Goal: Information Seeking & Learning: Learn about a topic

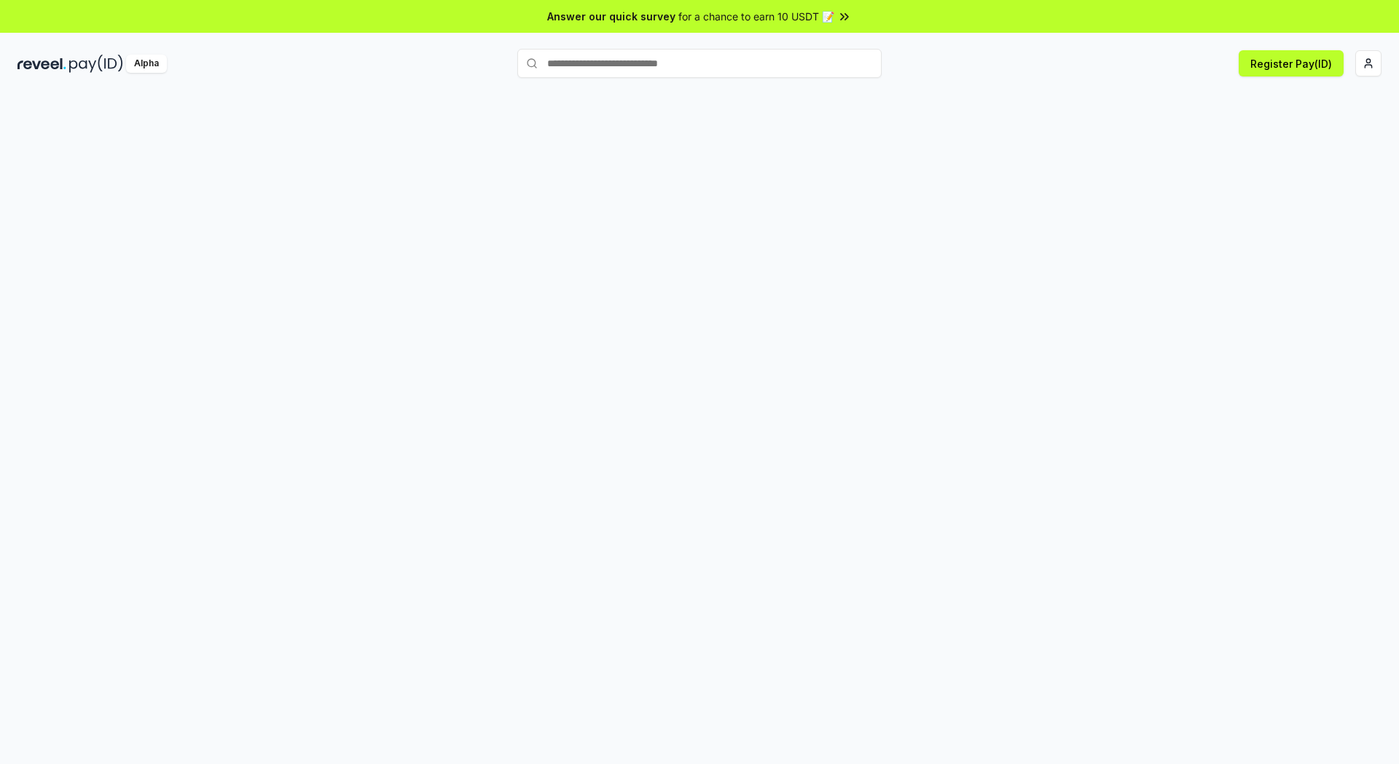
click at [777, 321] on div at bounding box center [699, 443] width 1399 height 723
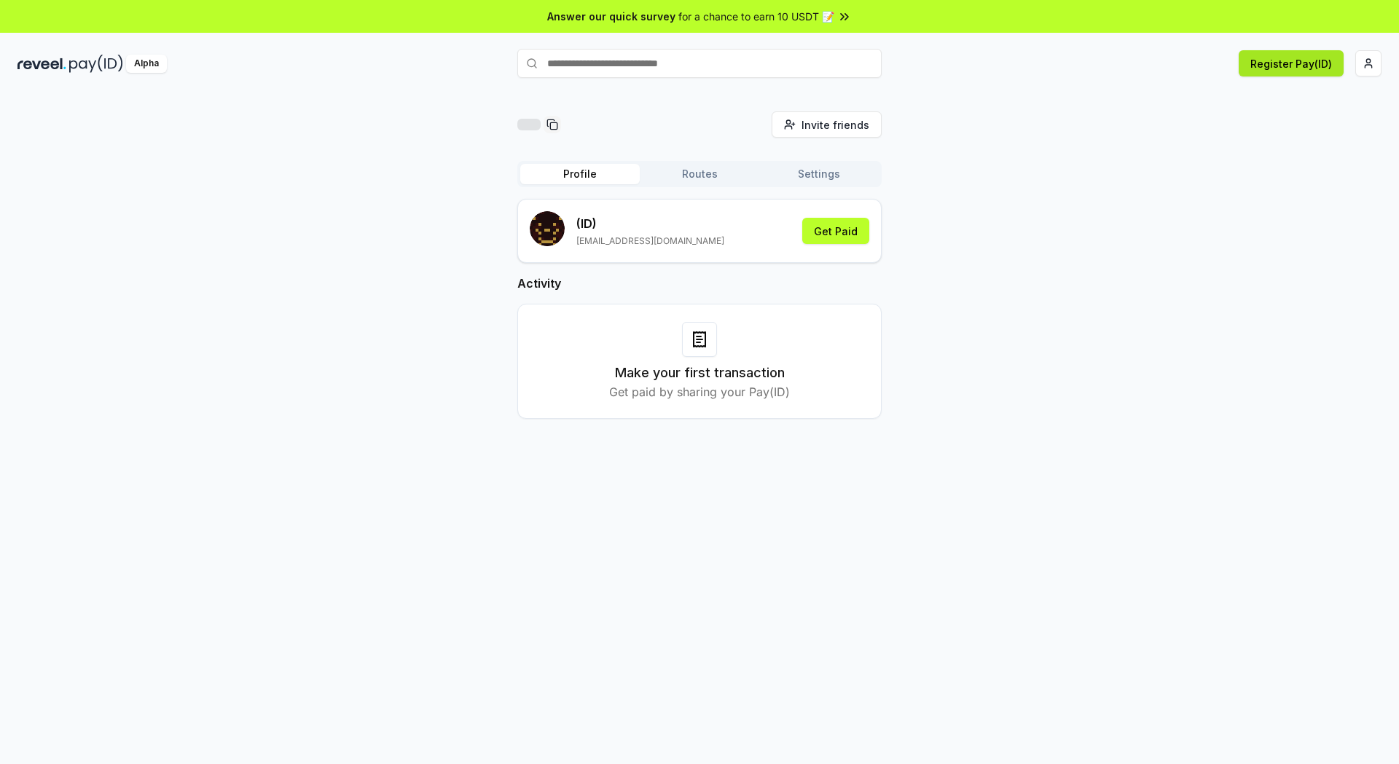
click at [1331, 71] on button "Register Pay(ID)" at bounding box center [1291, 63] width 105 height 26
click at [1361, 66] on html "Answer our quick survey for a chance to earn 10 USDT 📝 Alpha Register Pay(ID) C…" at bounding box center [699, 382] width 1399 height 764
click at [1282, 129] on div "Connect Wallet" at bounding box center [1300, 141] width 162 height 24
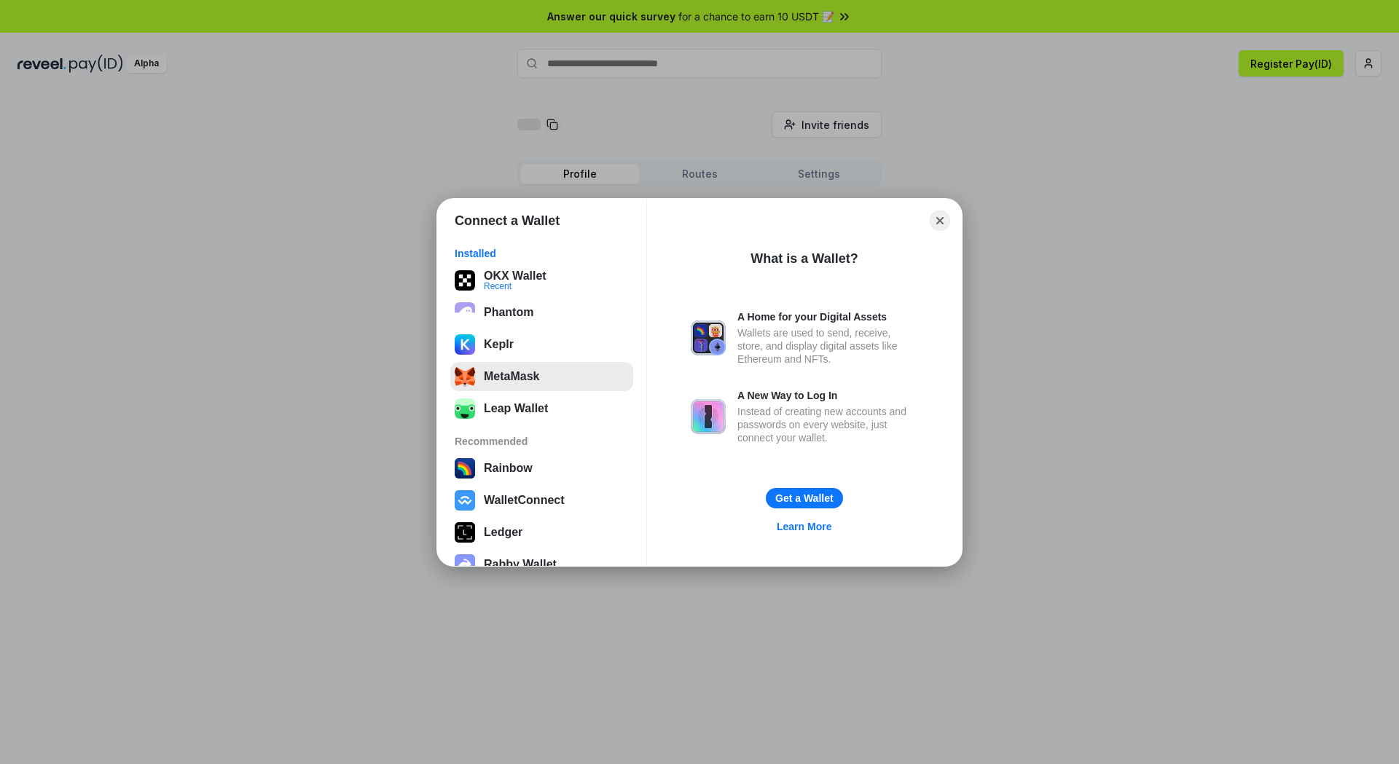
click at [482, 371] on button "MetaMask" at bounding box center [541, 376] width 183 height 29
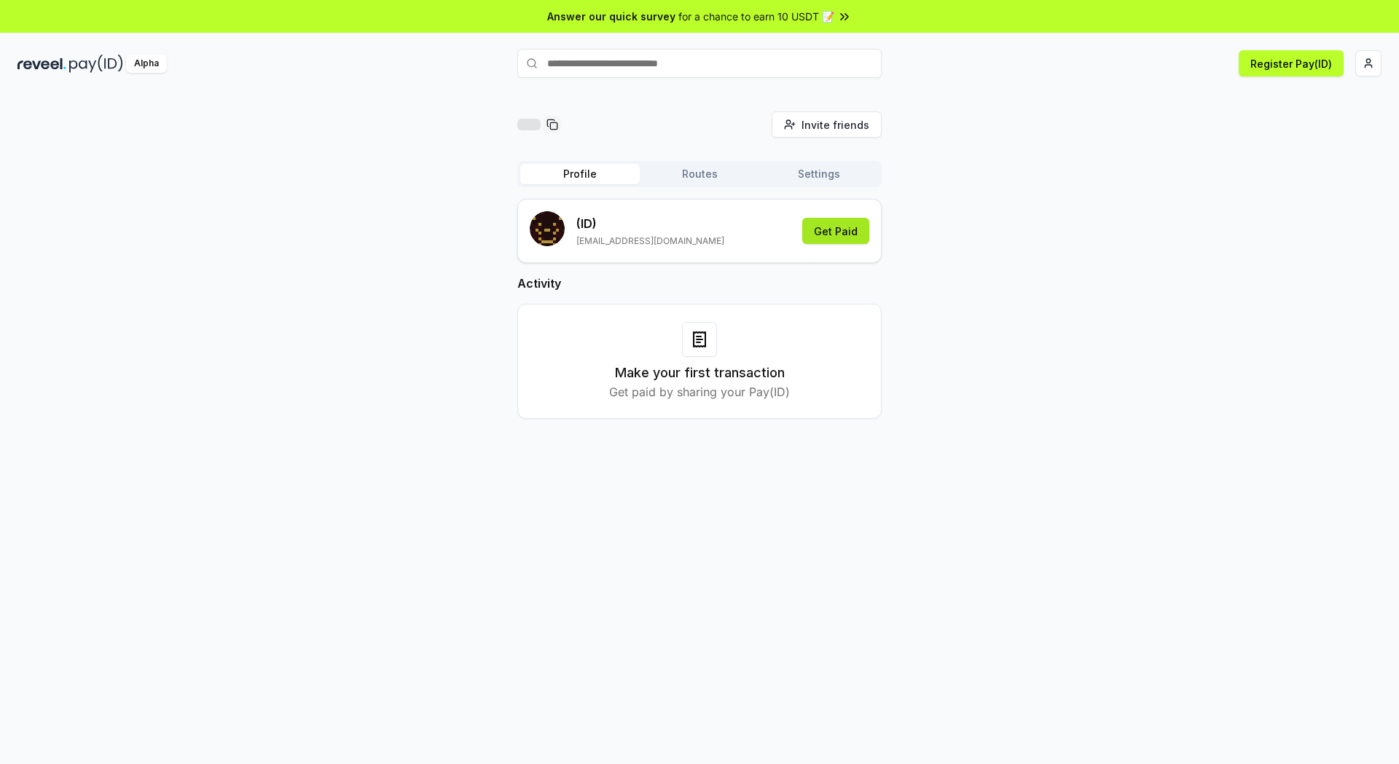
click at [834, 239] on button "Get Paid" at bounding box center [835, 231] width 67 height 26
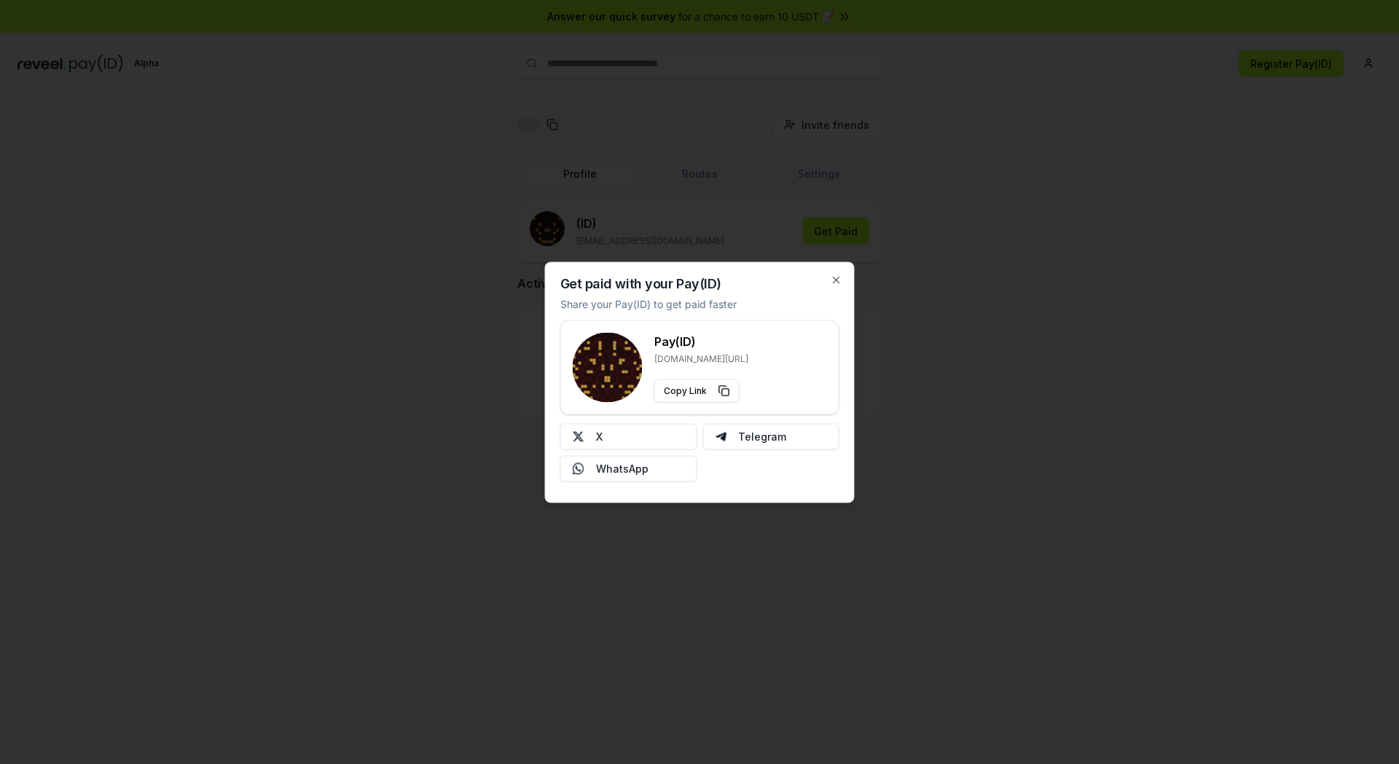
click at [845, 277] on div "Get paid with your Pay(ID) Share your Pay(ID) to get paid faster Pay(ID) reveel…" at bounding box center [700, 382] width 310 height 241
click at [829, 275] on div "Get paid with your Pay(ID) Share your Pay(ID) to get paid faster Pay(ID) reveel…" at bounding box center [700, 382] width 310 height 241
click at [837, 278] on icon "button" at bounding box center [837, 280] width 12 height 12
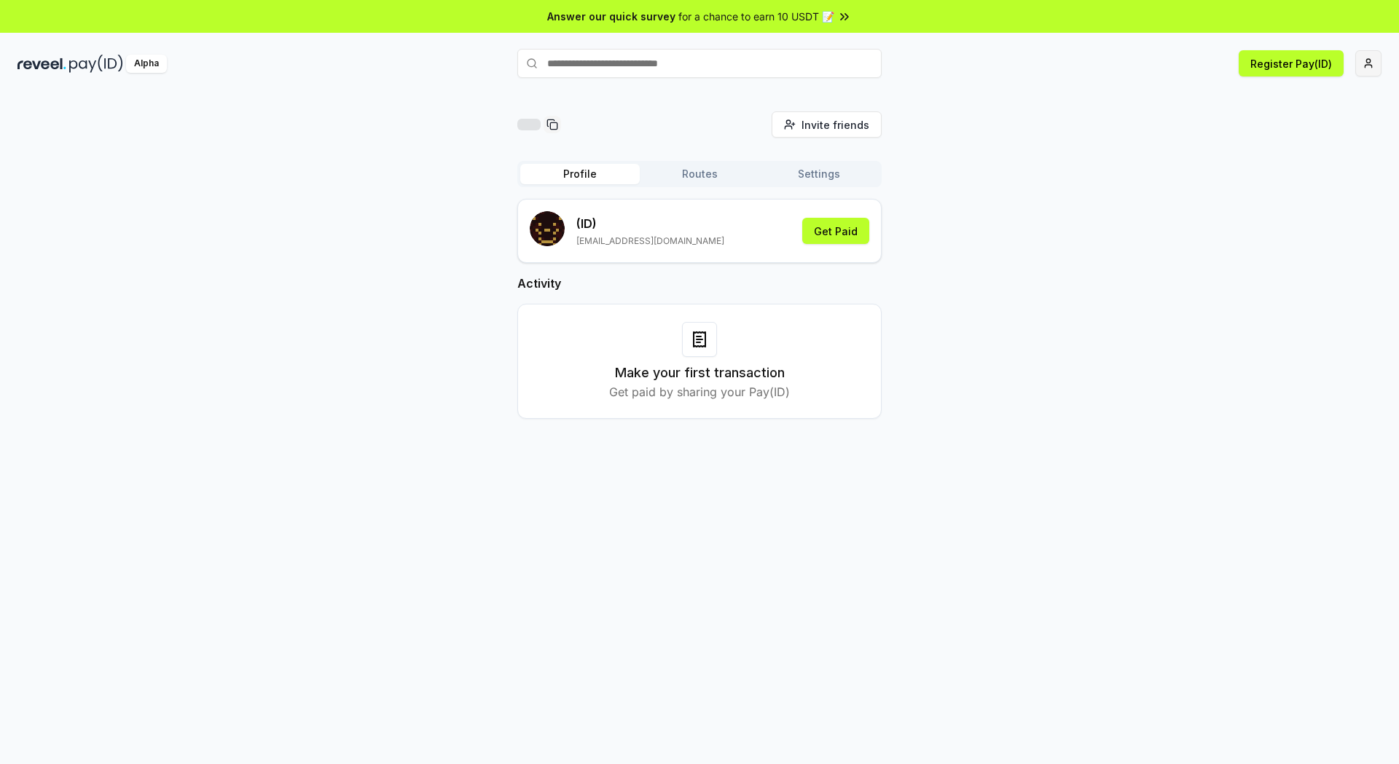
click at [1372, 57] on html "Answer our quick survey for a chance to earn 10 USDT 📝 Alpha Register Pay(ID) I…" at bounding box center [699, 382] width 1399 height 764
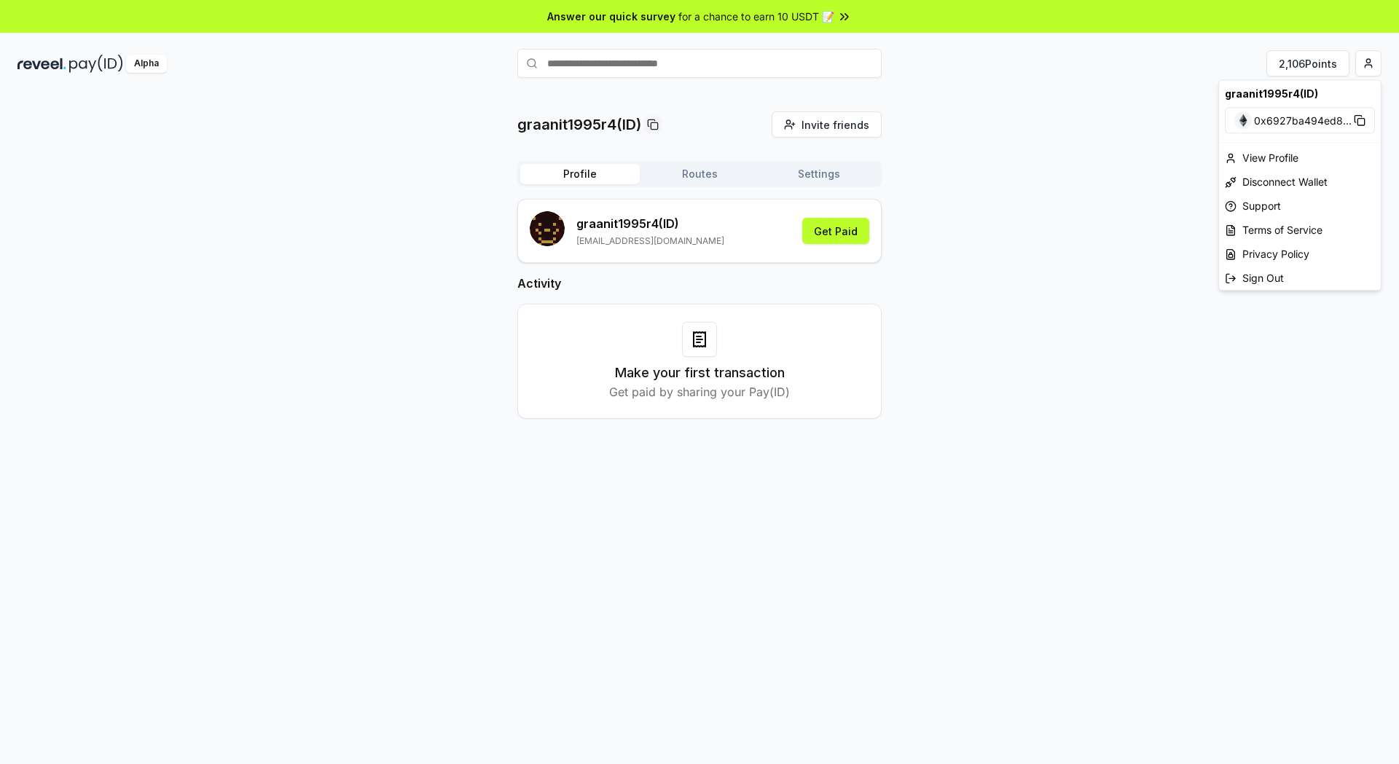
click at [978, 116] on html "Answer our quick survey for a chance to earn 10 USDT 📝 Alpha 2,106 Points graan…" at bounding box center [699, 382] width 1399 height 764
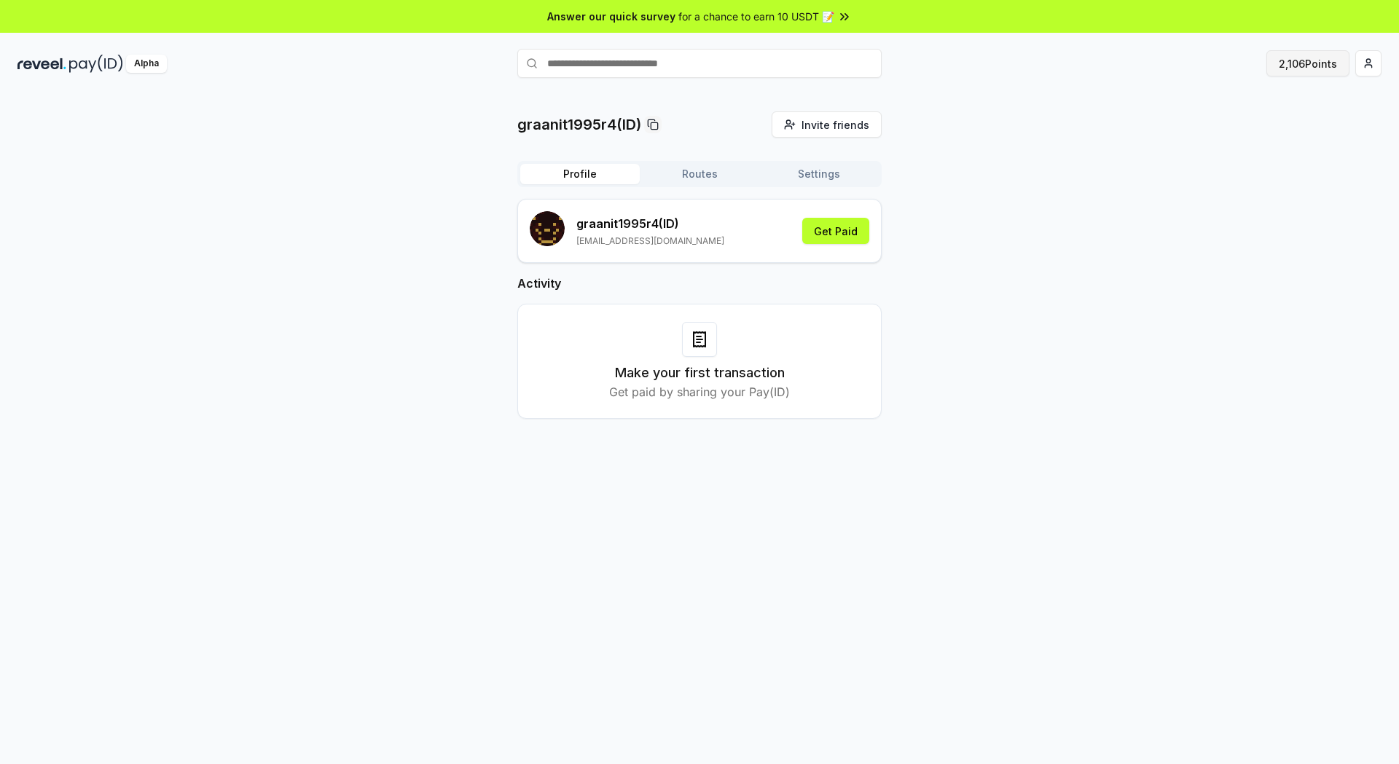
click at [1318, 58] on button "2,106 Points" at bounding box center [1307, 63] width 83 height 26
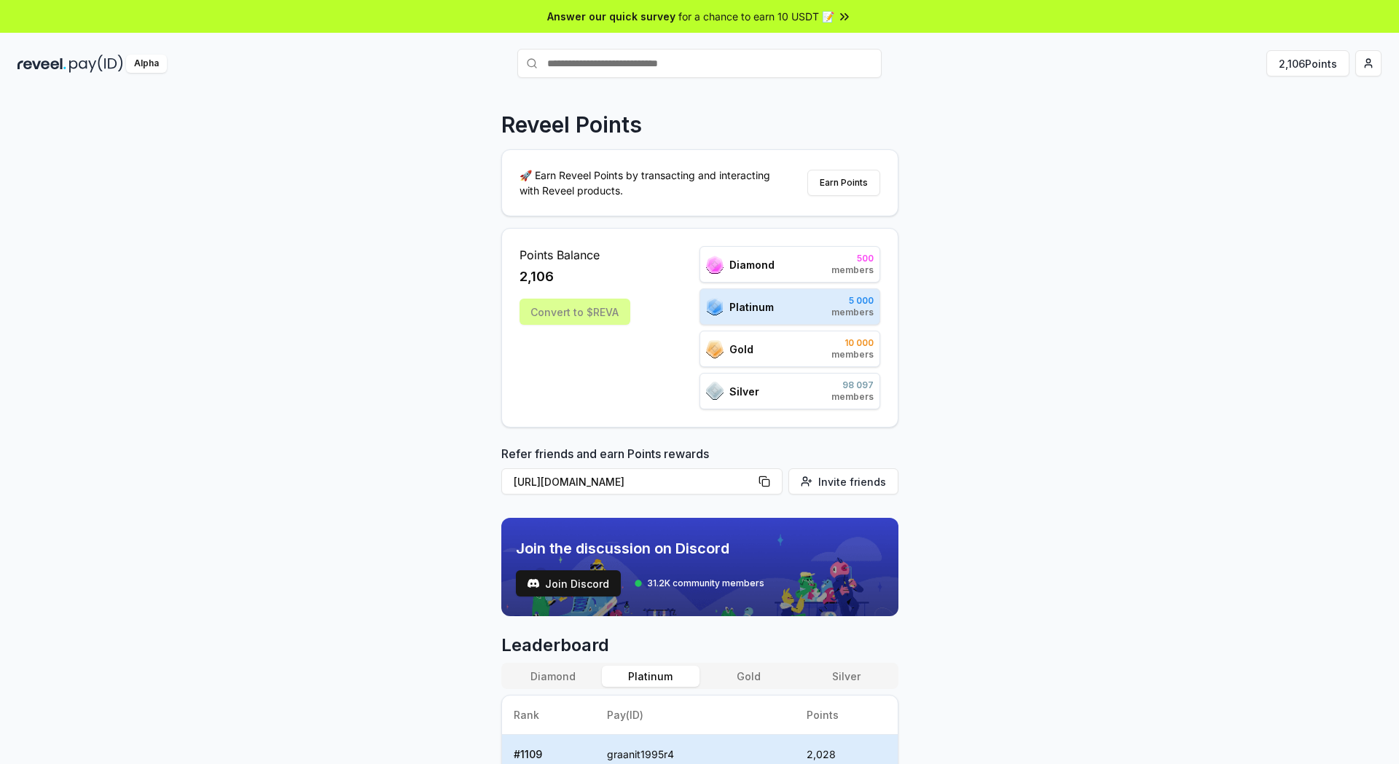
click at [574, 311] on div "Convert to $REVA" at bounding box center [574, 312] width 111 height 26
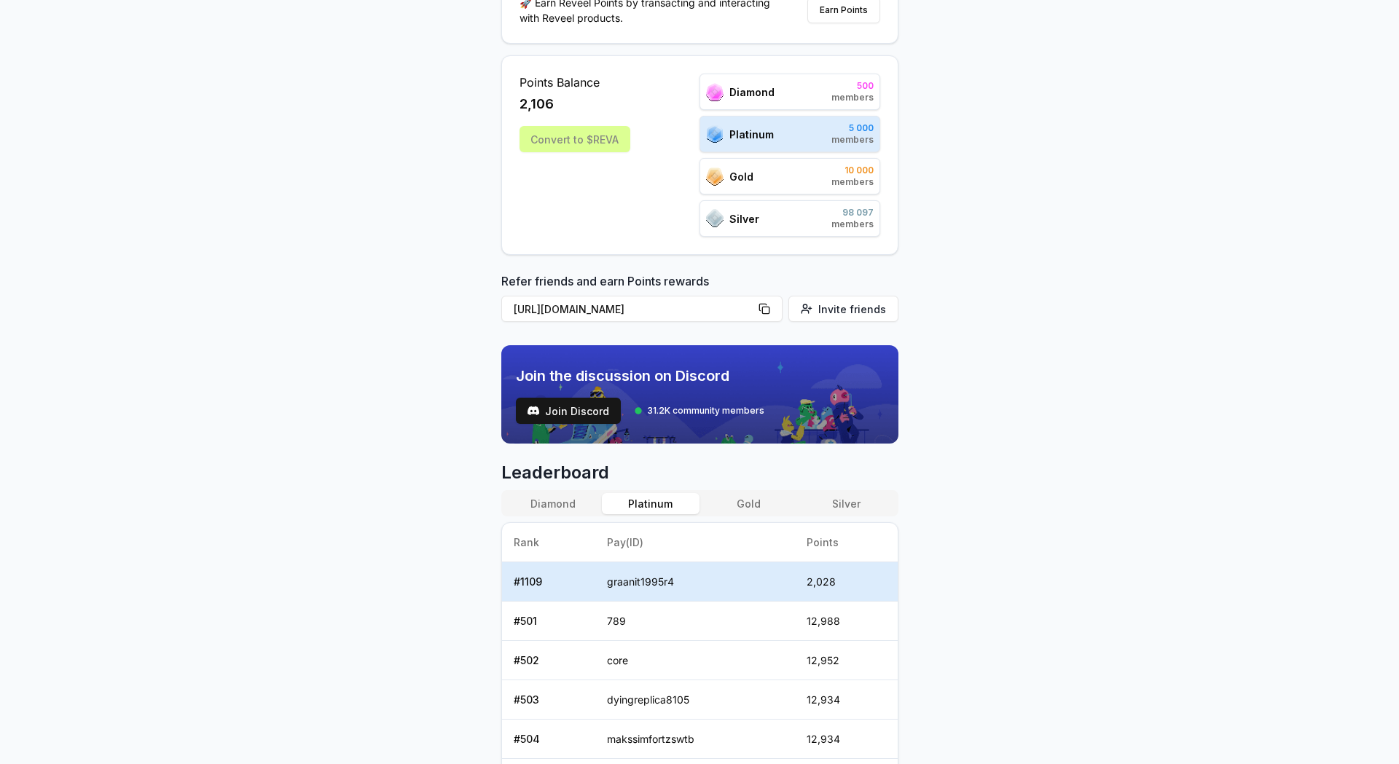
scroll to position [219, 0]
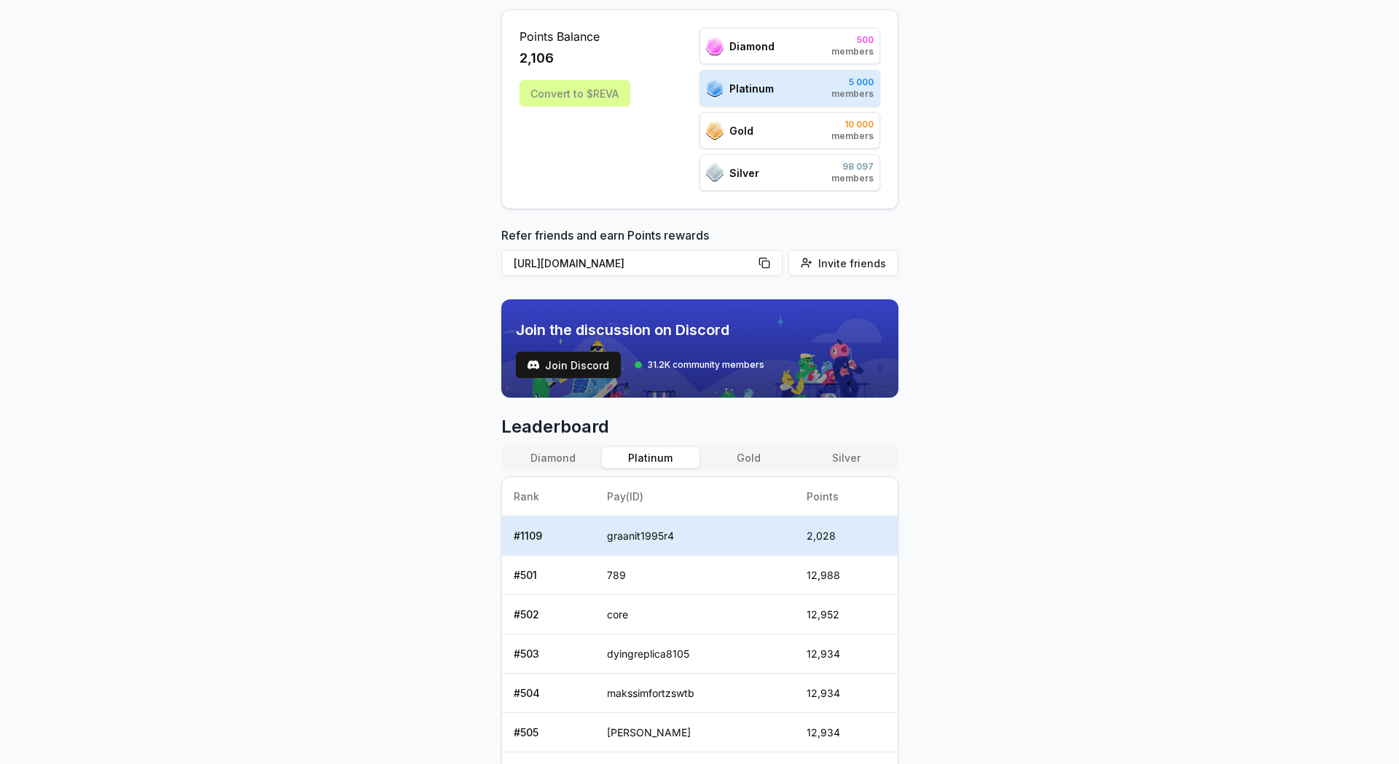
click at [742, 460] on button "Gold" at bounding box center [748, 457] width 98 height 21
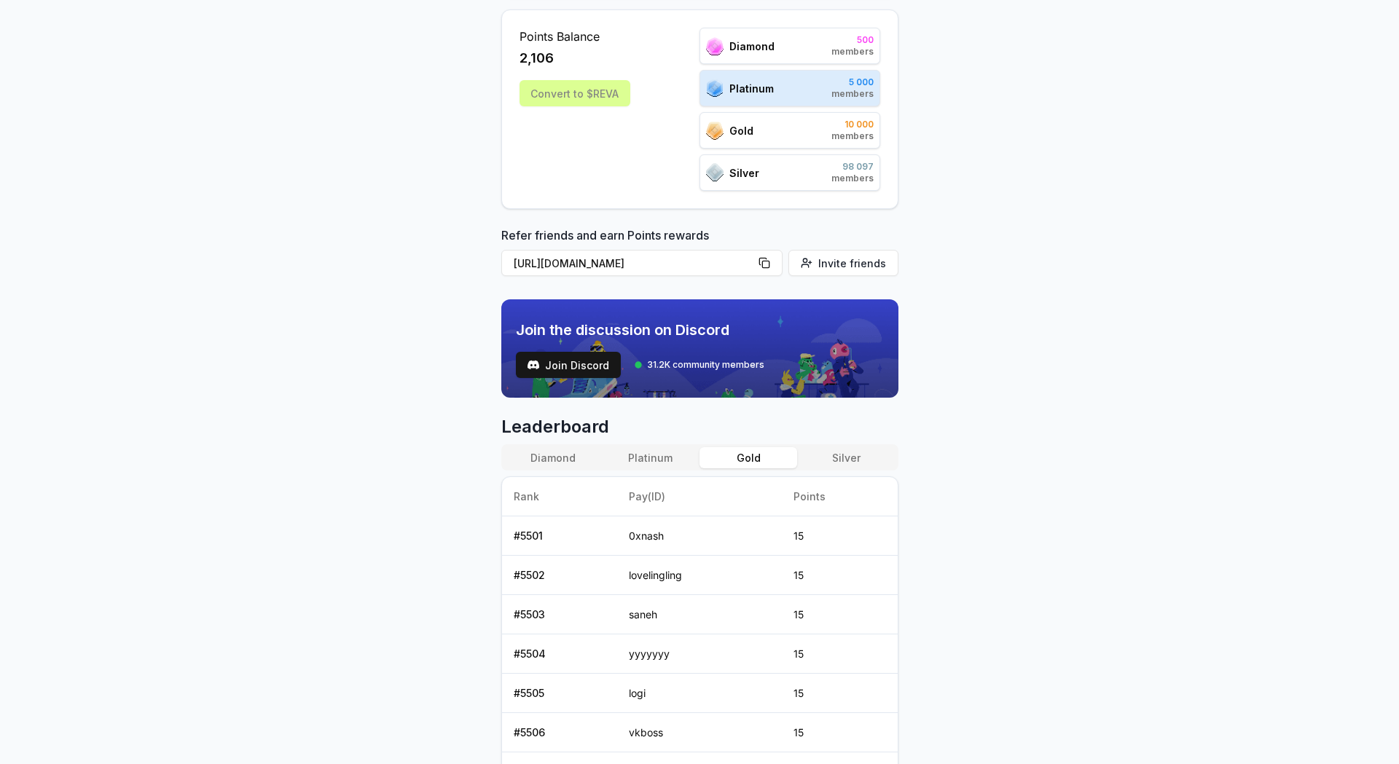
click at [862, 452] on button "Silver" at bounding box center [846, 457] width 98 height 21
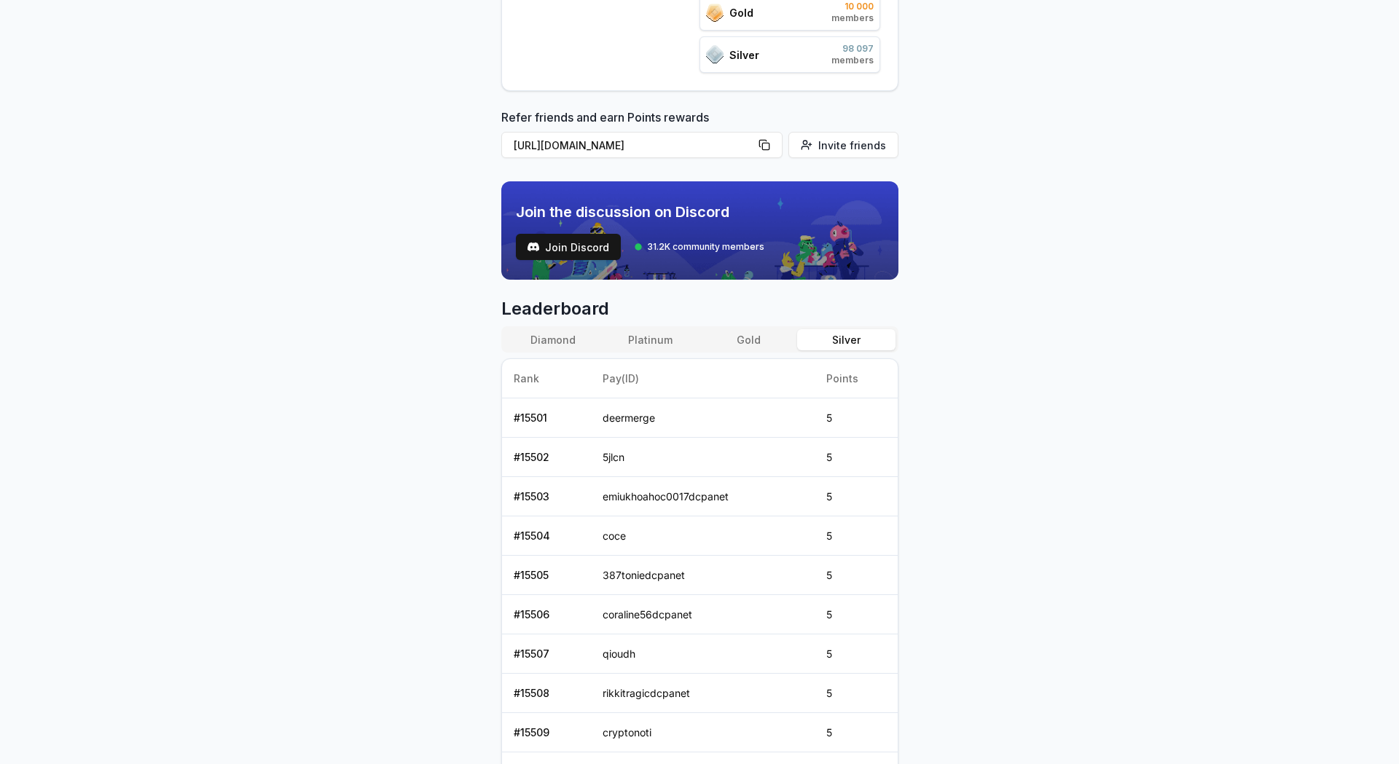
scroll to position [437, 0]
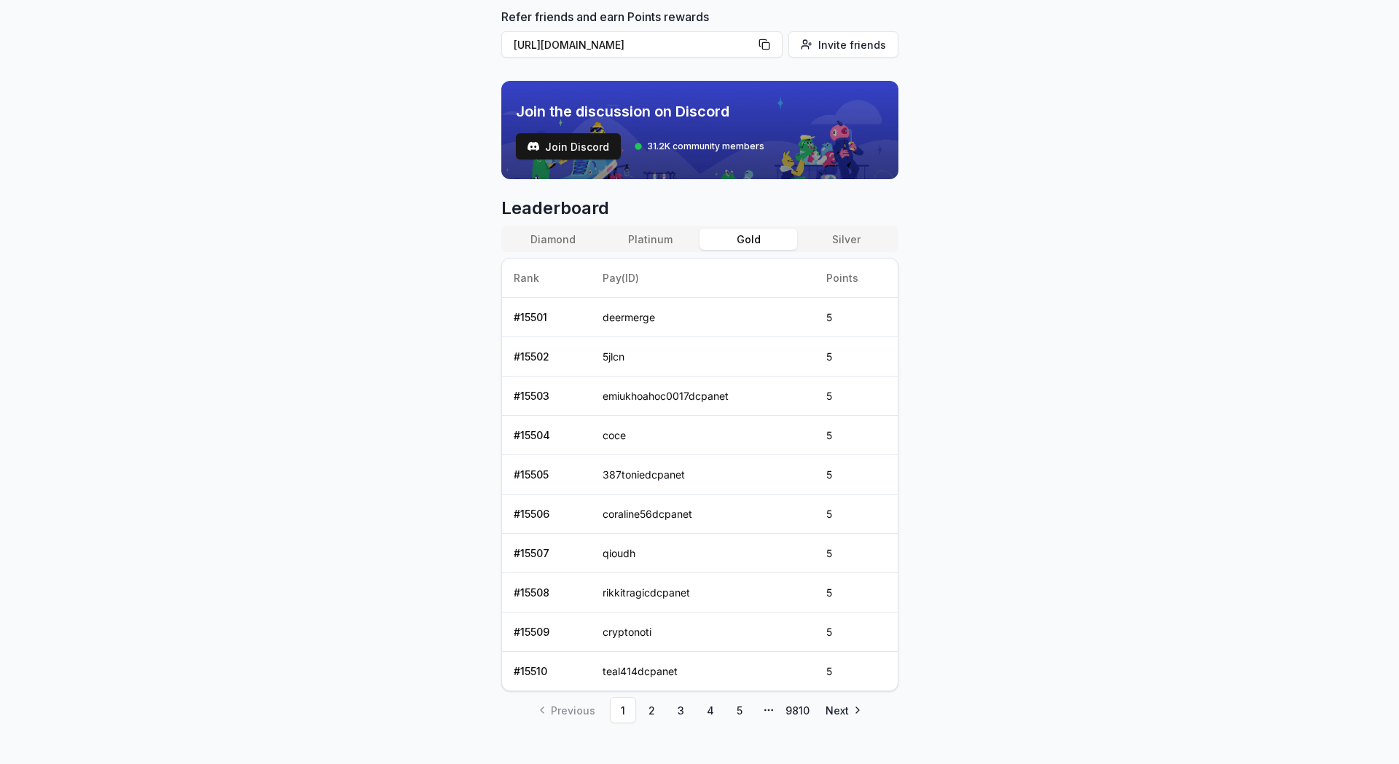
click at [769, 238] on button "Gold" at bounding box center [748, 239] width 98 height 21
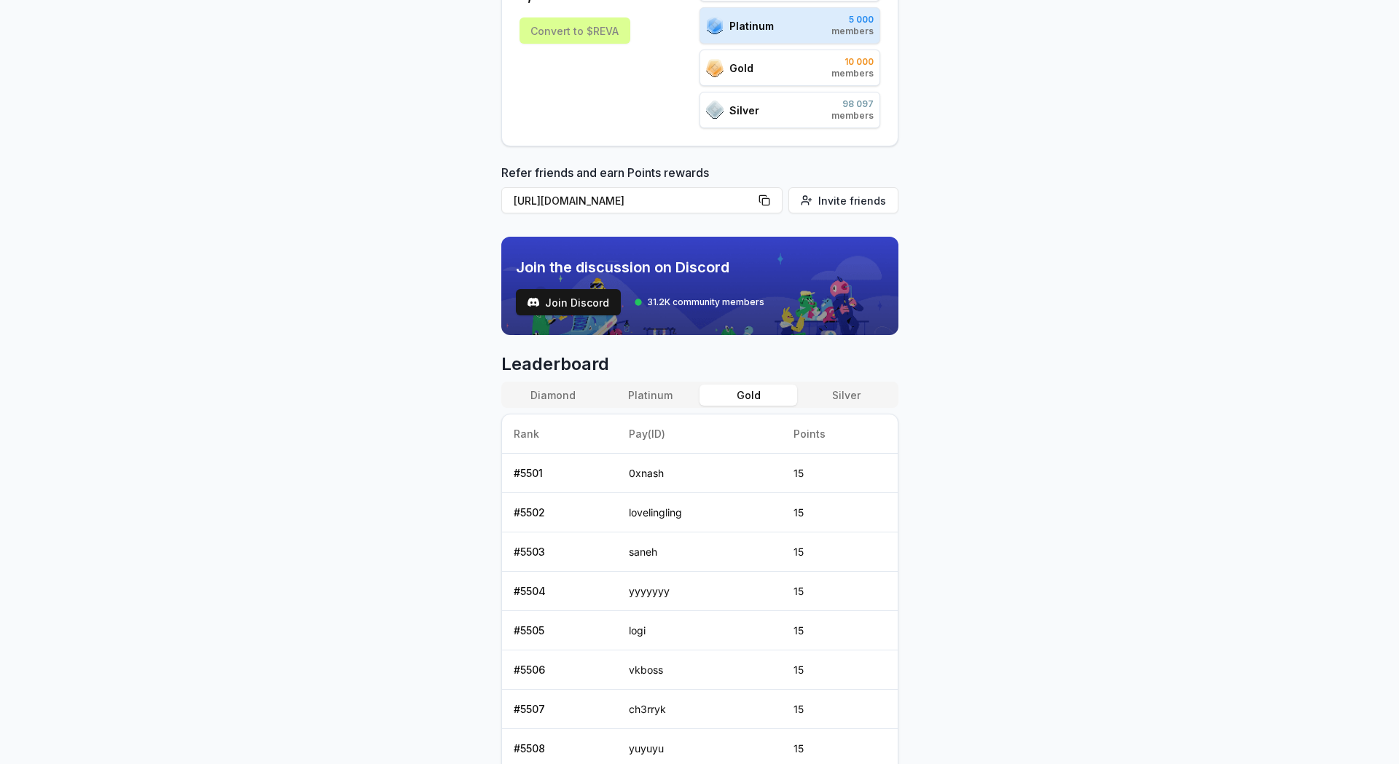
scroll to position [303, 0]
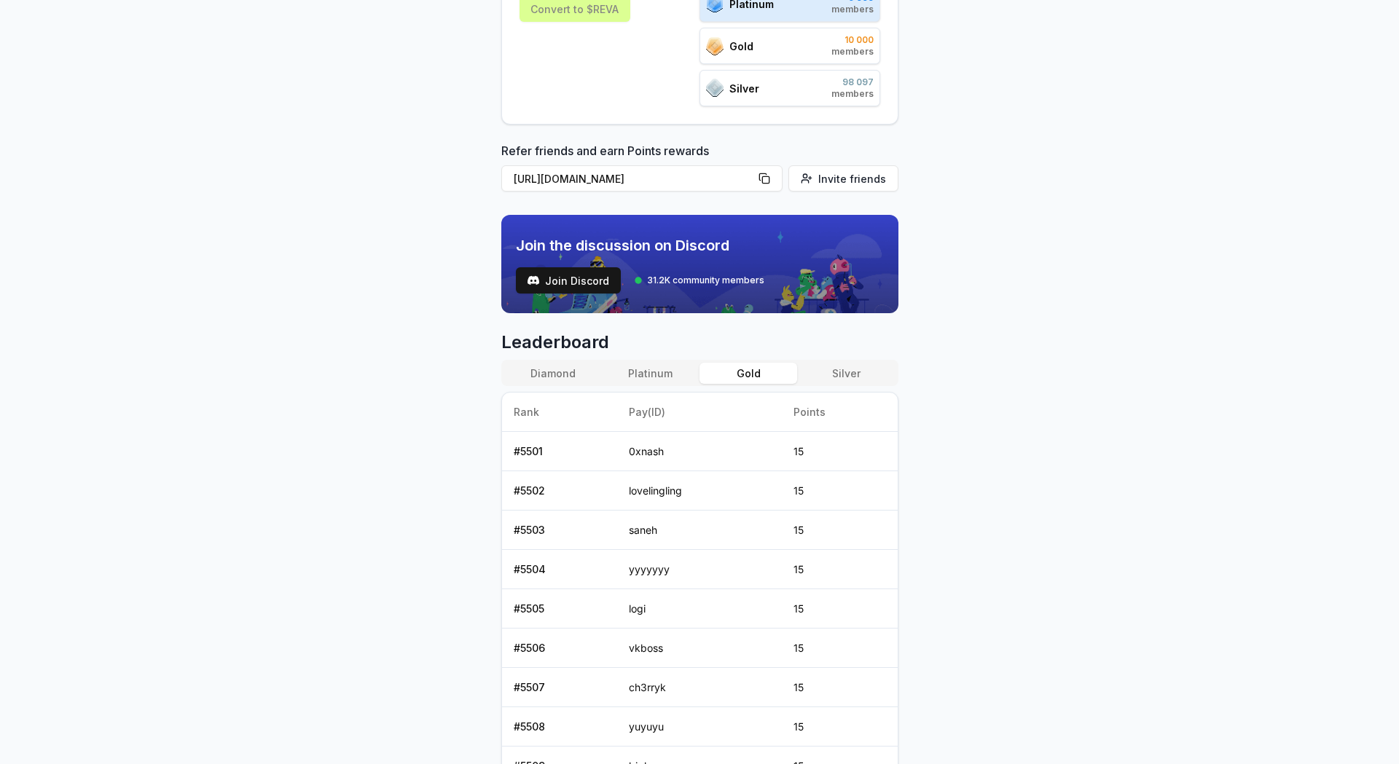
click at [565, 374] on button "Diamond" at bounding box center [553, 373] width 98 height 21
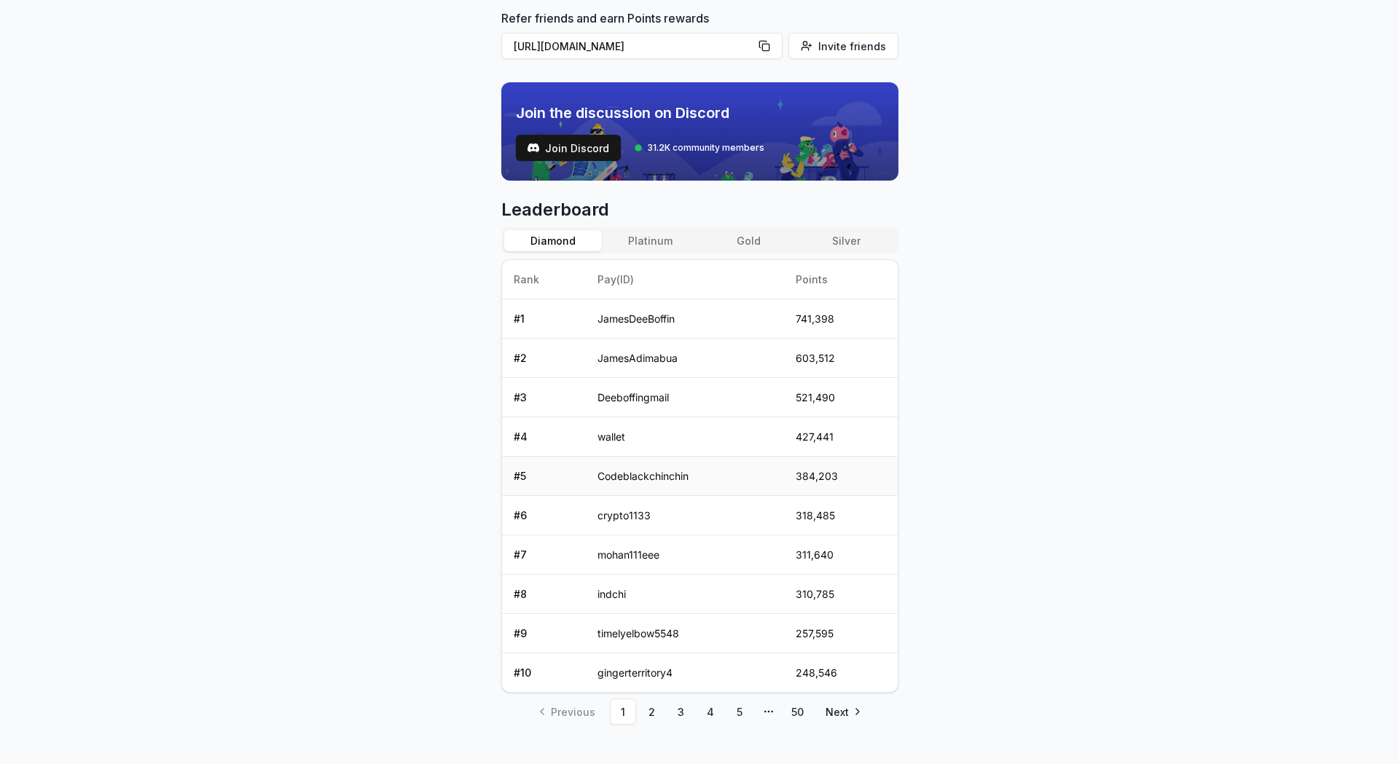
scroll to position [449, 0]
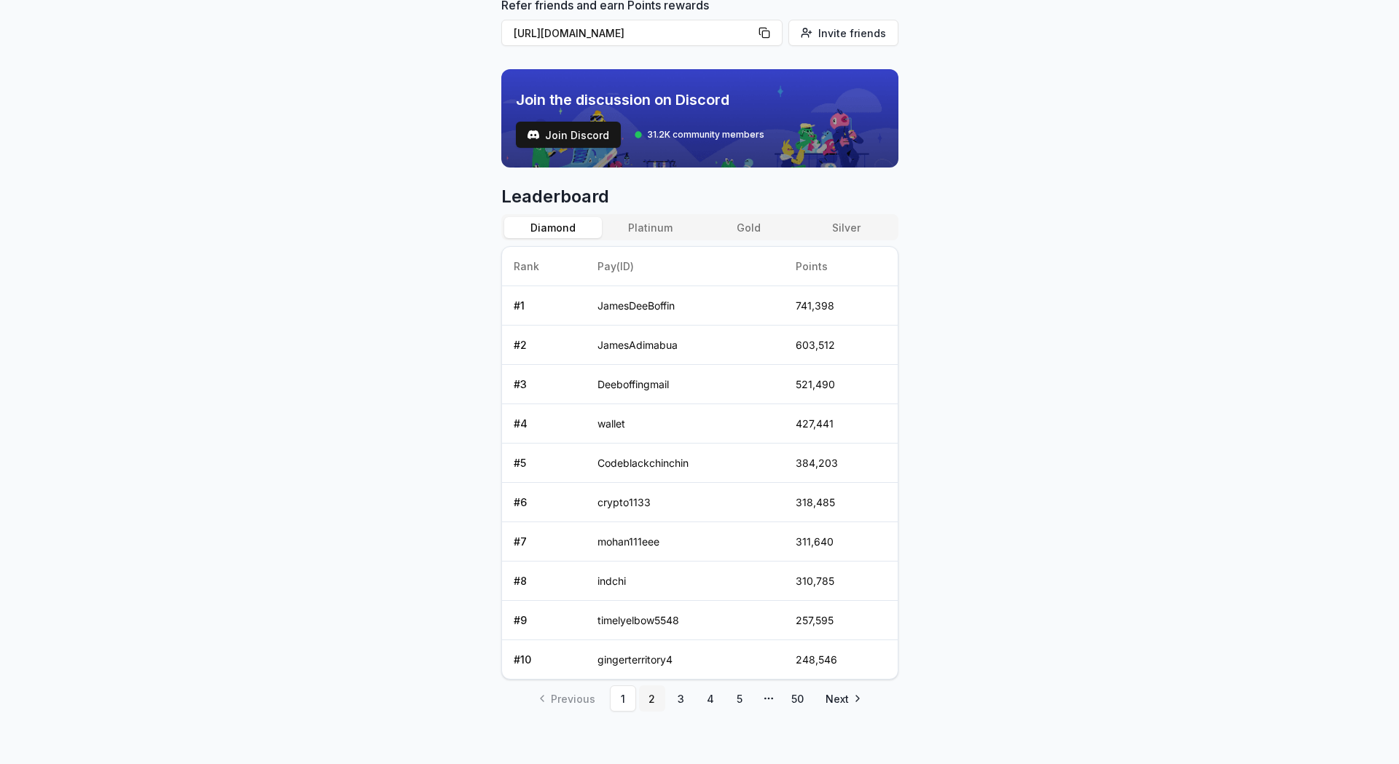
click at [645, 703] on link "2" at bounding box center [652, 699] width 26 height 26
click at [740, 694] on link "5" at bounding box center [739, 699] width 26 height 26
click at [798, 694] on link "50" at bounding box center [798, 699] width 26 height 26
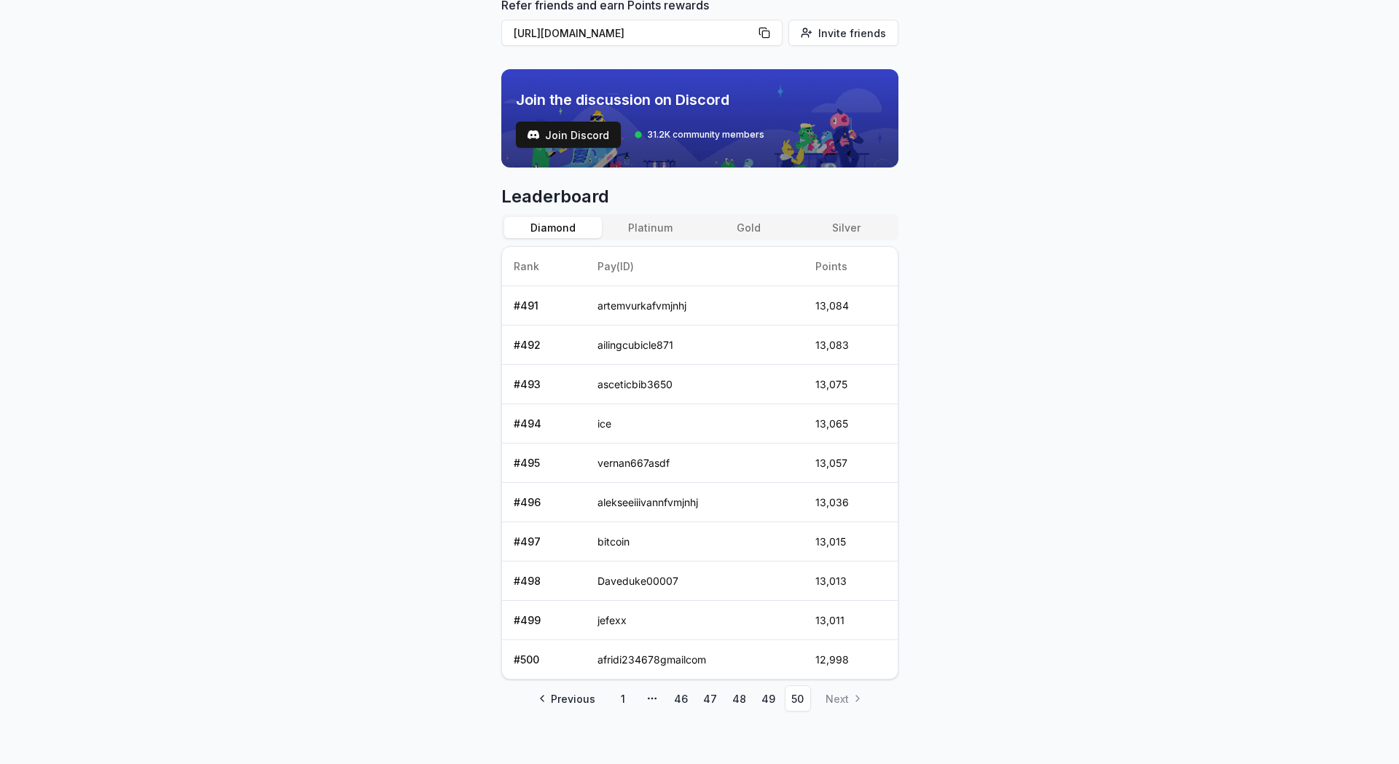
click at [838, 694] on li "Next" at bounding box center [842, 699] width 57 height 26
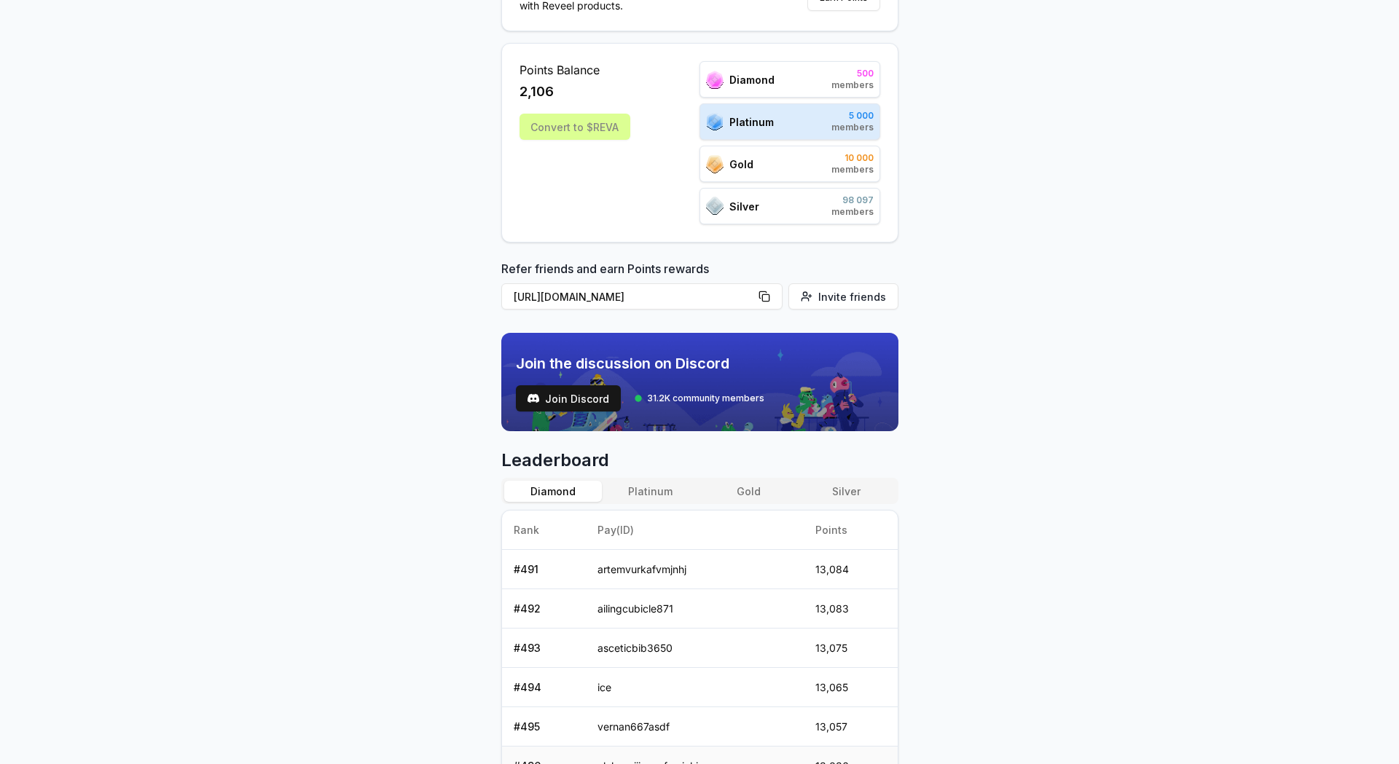
scroll to position [12, 0]
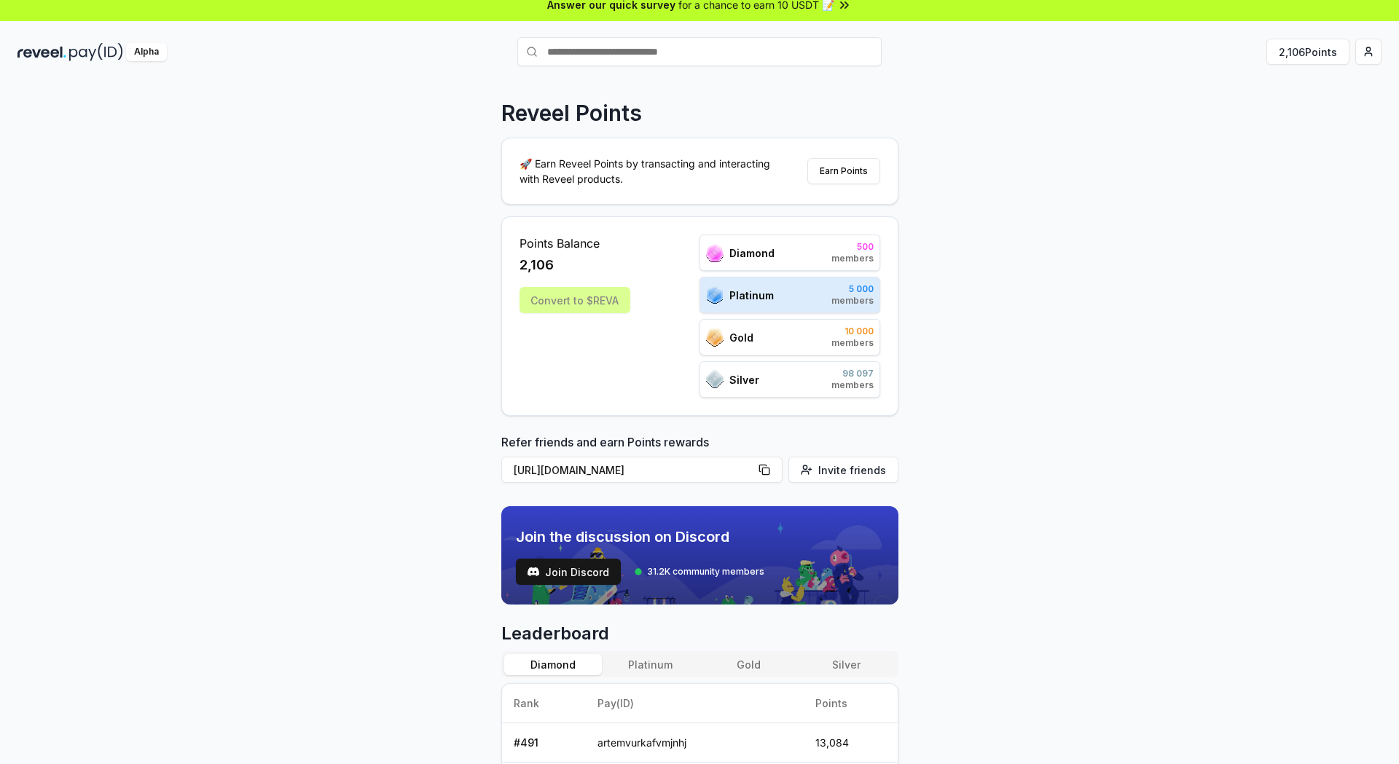
click at [758, 244] on div "Diamond" at bounding box center [740, 253] width 68 height 18
click at [753, 256] on span "Diamond" at bounding box center [751, 253] width 45 height 15
click at [742, 326] on div "Gold 10 000 members" at bounding box center [789, 337] width 181 height 36
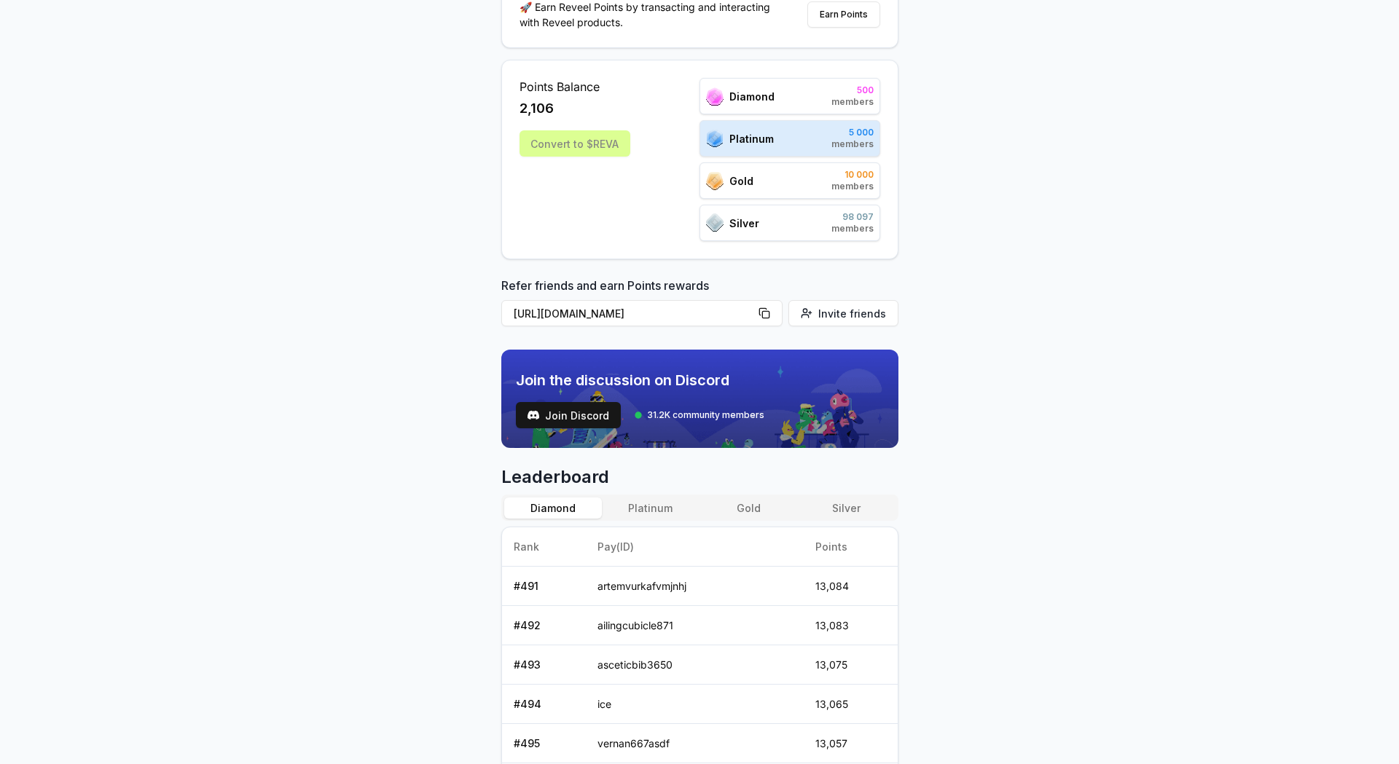
scroll to position [303, 0]
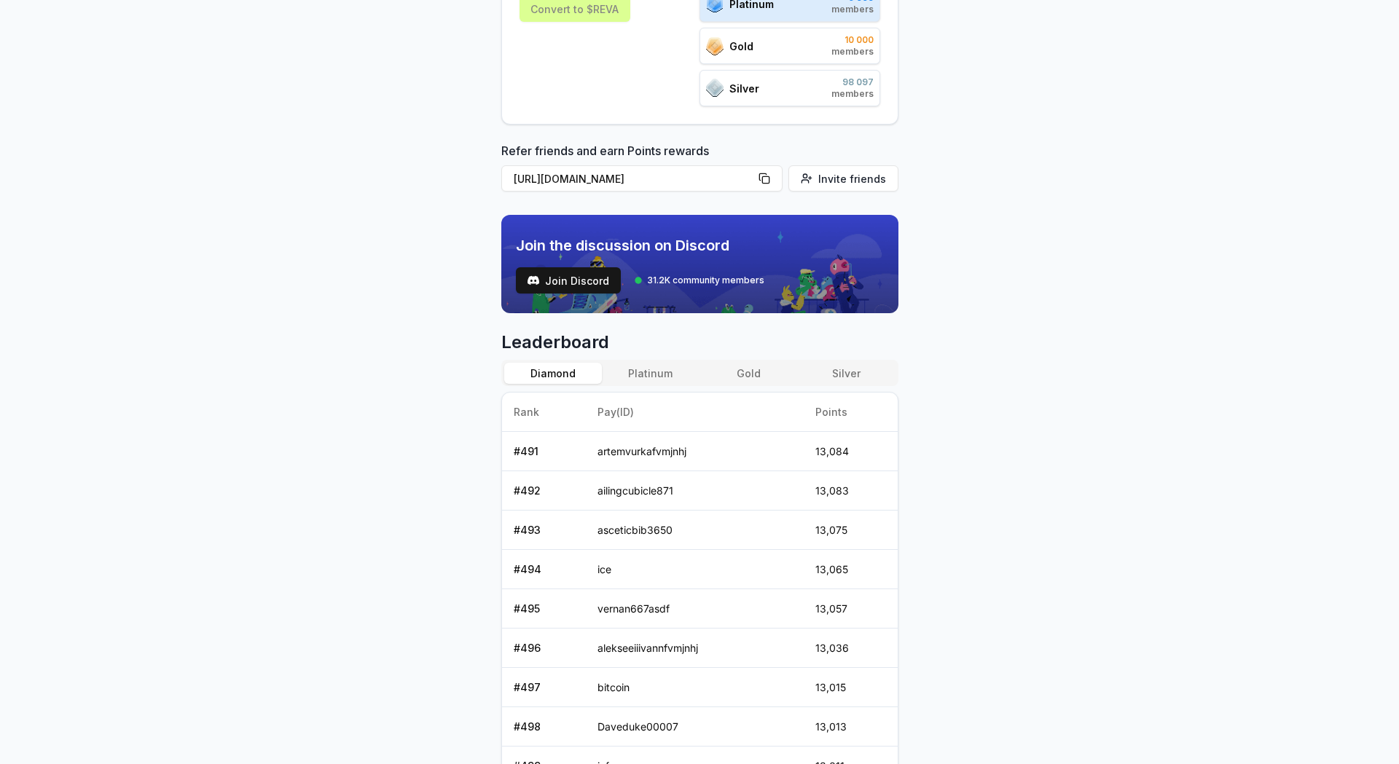
click at [662, 371] on button "Platinum" at bounding box center [651, 373] width 98 height 21
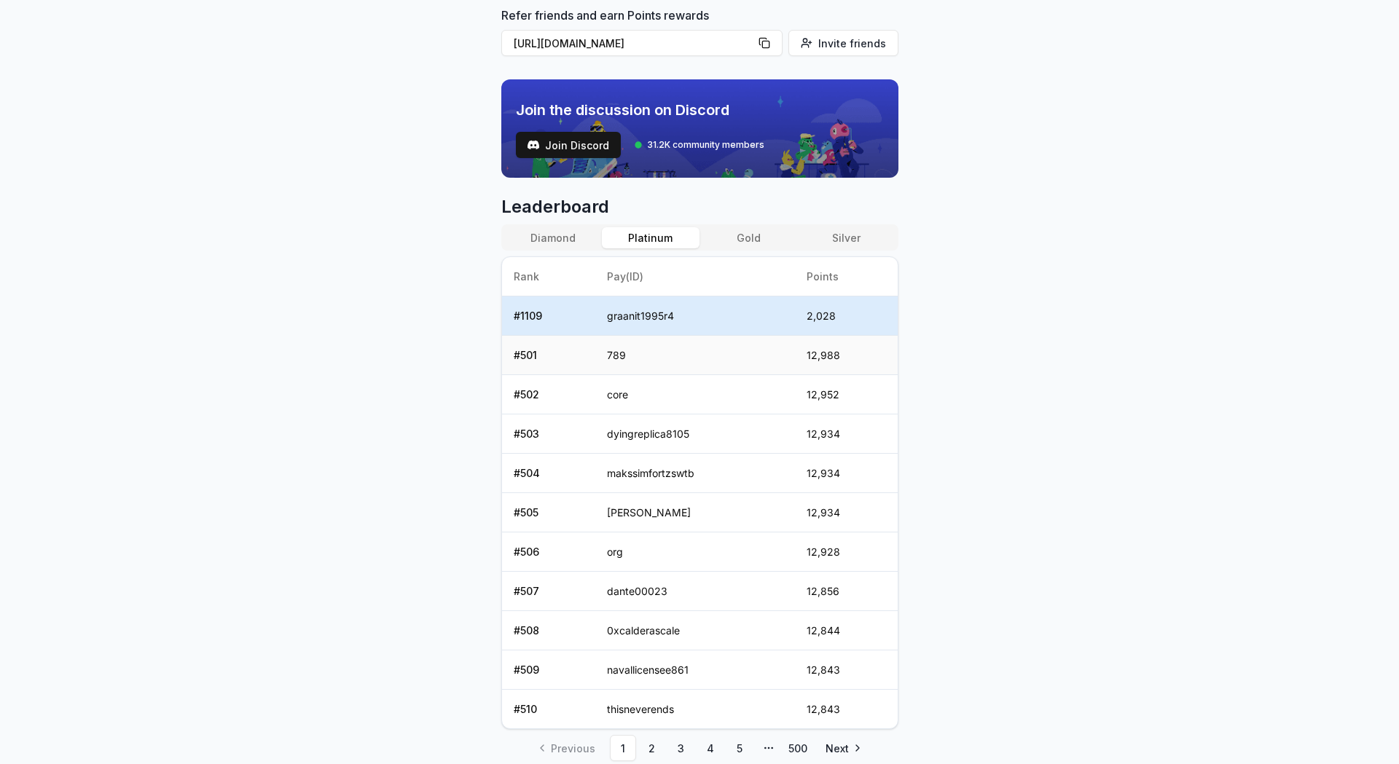
scroll to position [487, 0]
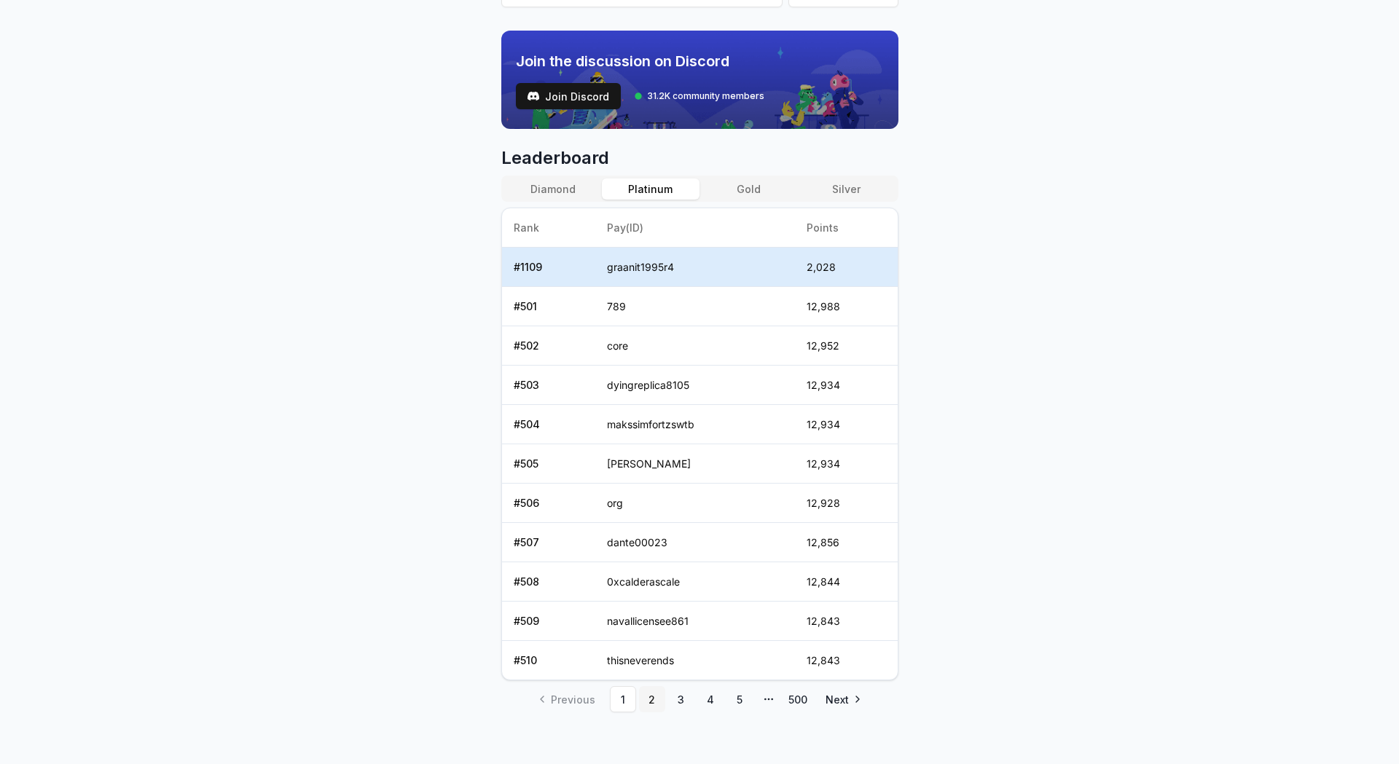
click at [650, 687] on link "2" at bounding box center [652, 699] width 26 height 26
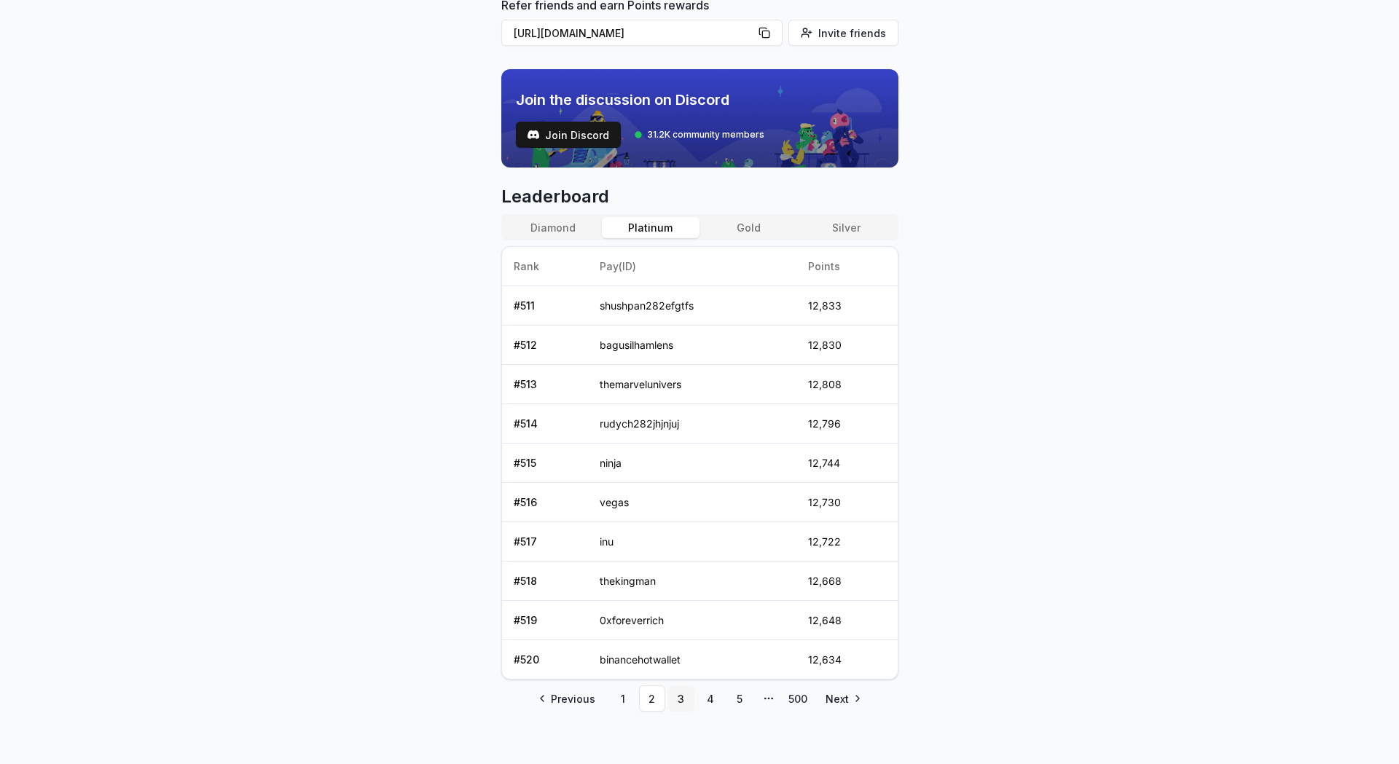
click at [683, 690] on link "3" at bounding box center [681, 699] width 26 height 26
click at [736, 690] on link "5" at bounding box center [739, 699] width 26 height 26
click at [781, 690] on ul "Previous 1 More pages 4 5 6 More pages 500 Next" at bounding box center [700, 699] width 342 height 26
click at [791, 691] on link "500" at bounding box center [798, 699] width 26 height 26
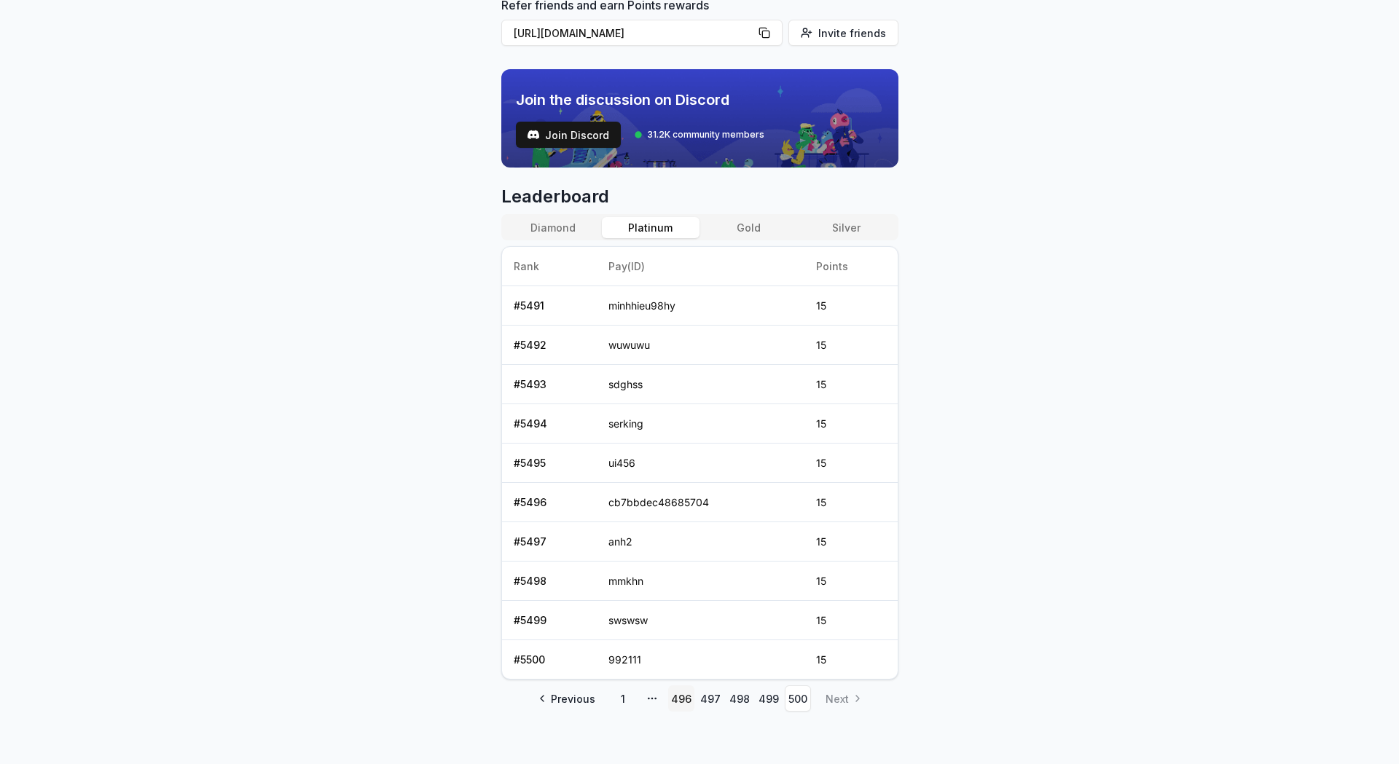
click at [670, 693] on link "496" at bounding box center [681, 699] width 26 height 26
click at [624, 686] on link "1" at bounding box center [623, 699] width 26 height 26
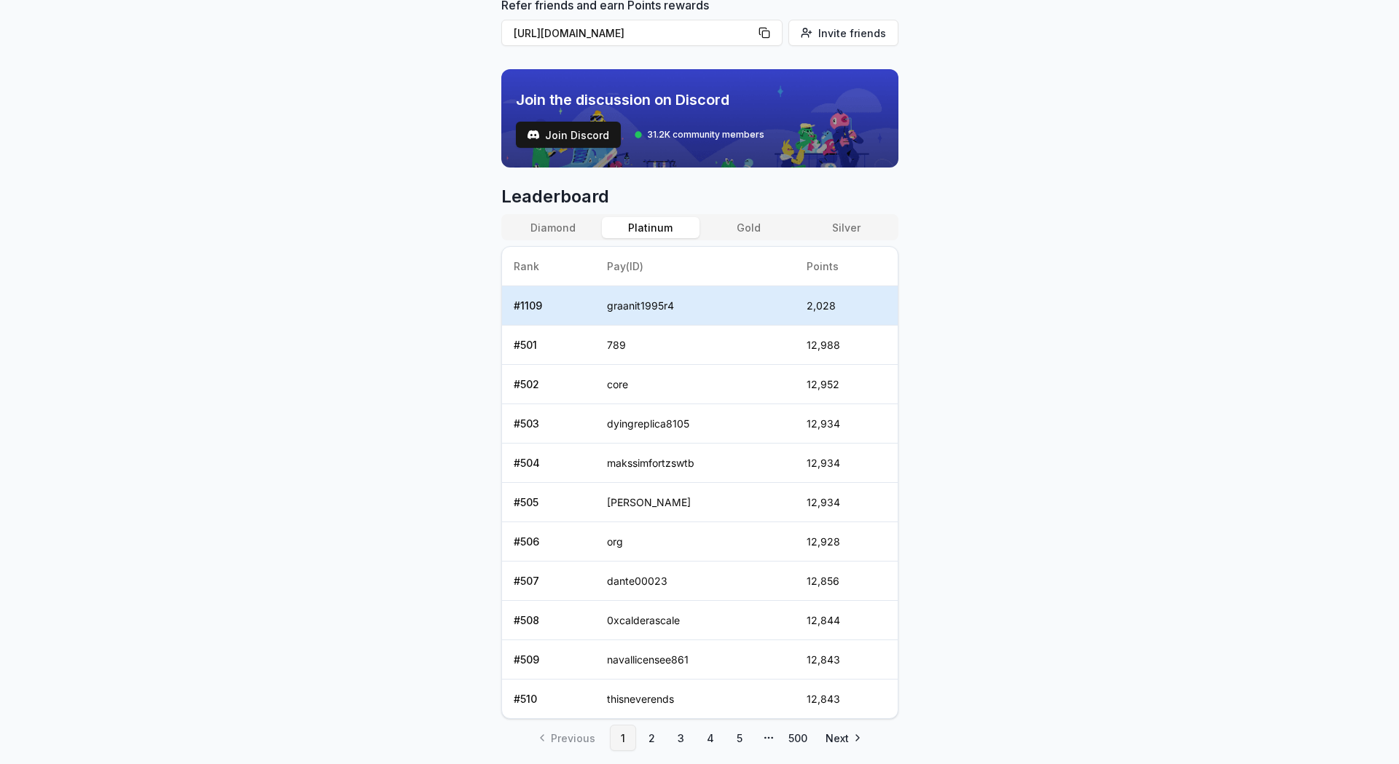
scroll to position [487, 0]
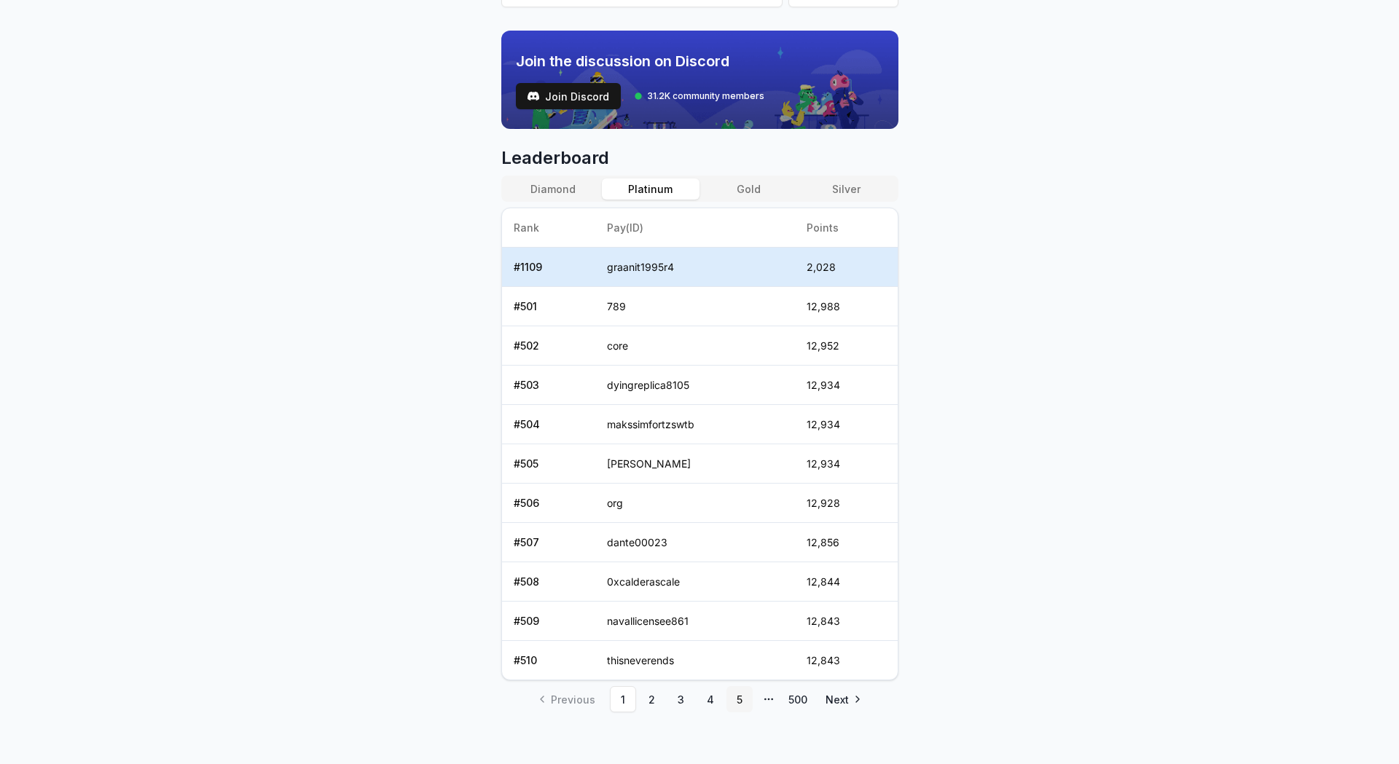
click at [745, 695] on link "5" at bounding box center [739, 699] width 26 height 26
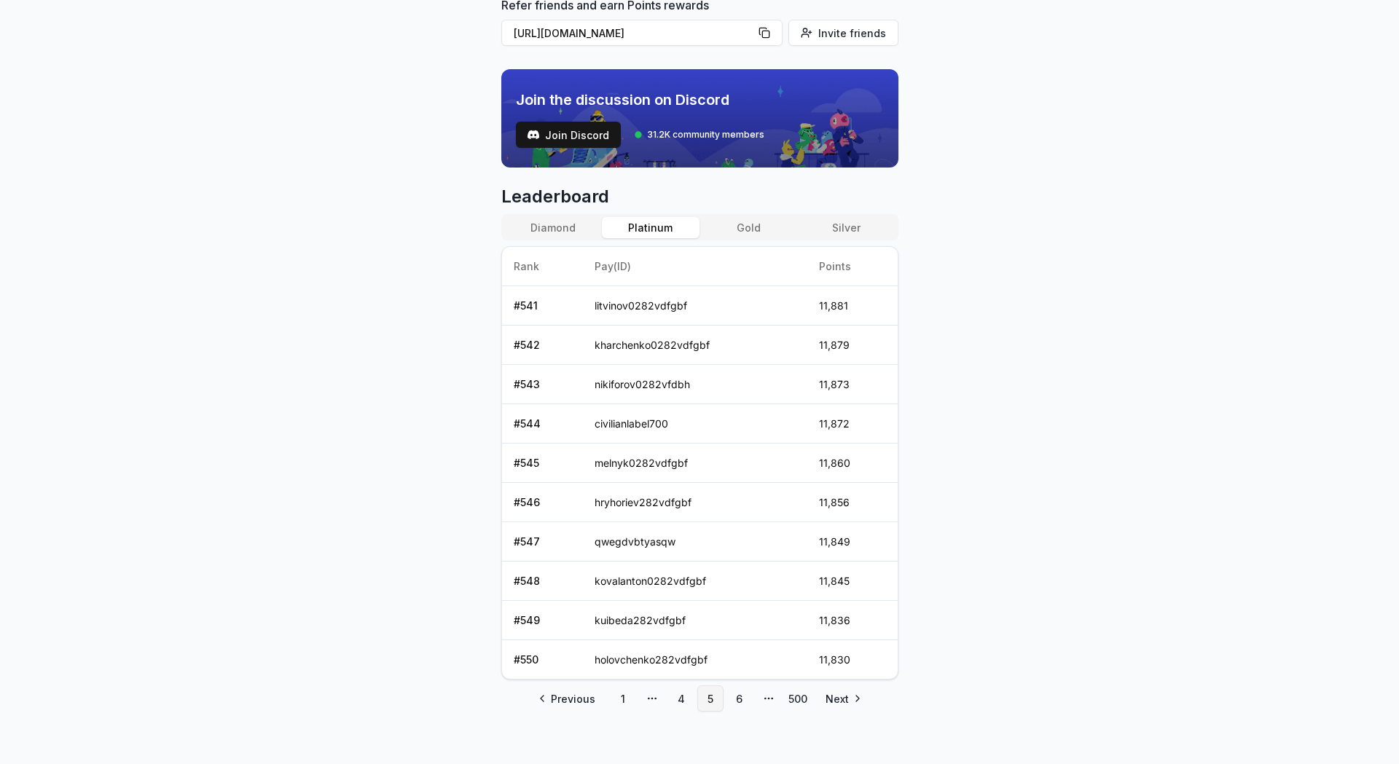
click at [745, 695] on link "6" at bounding box center [739, 699] width 26 height 26
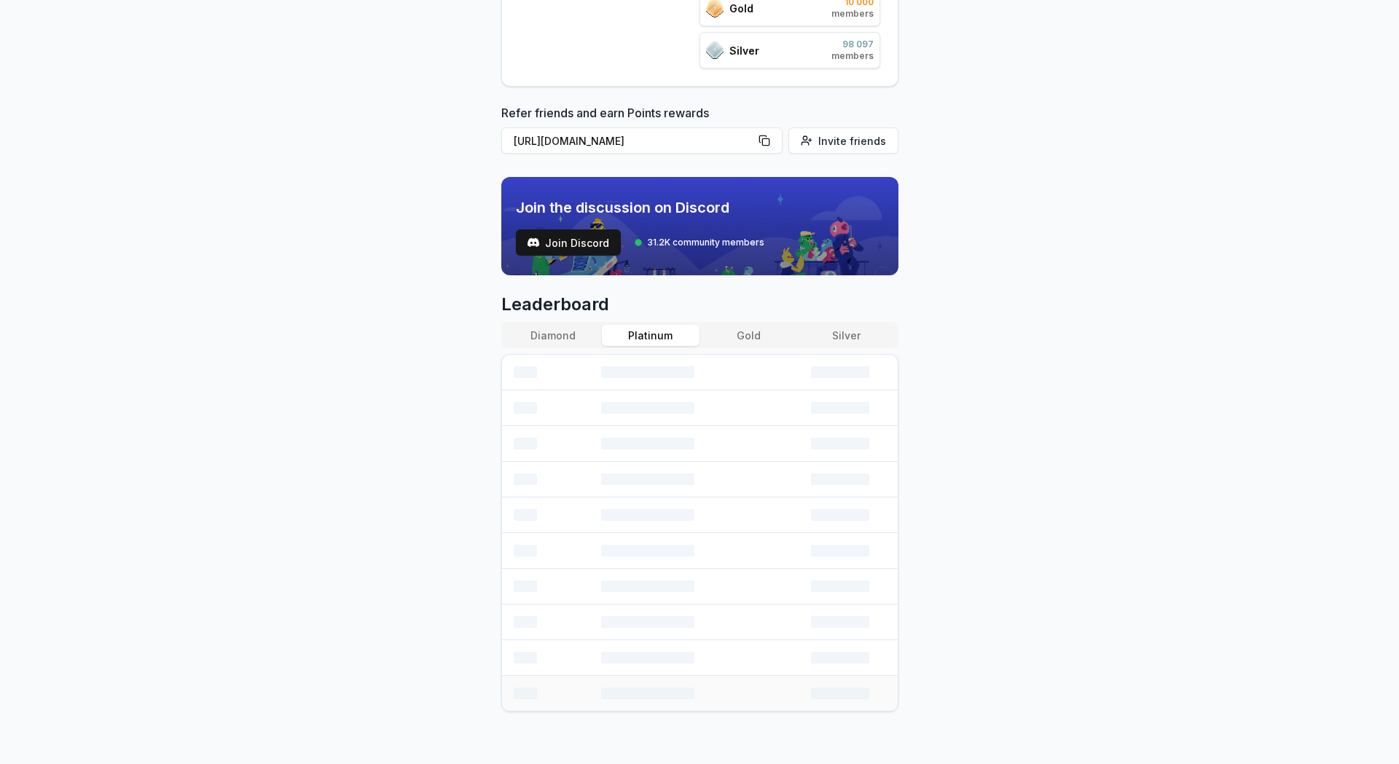
scroll to position [449, 0]
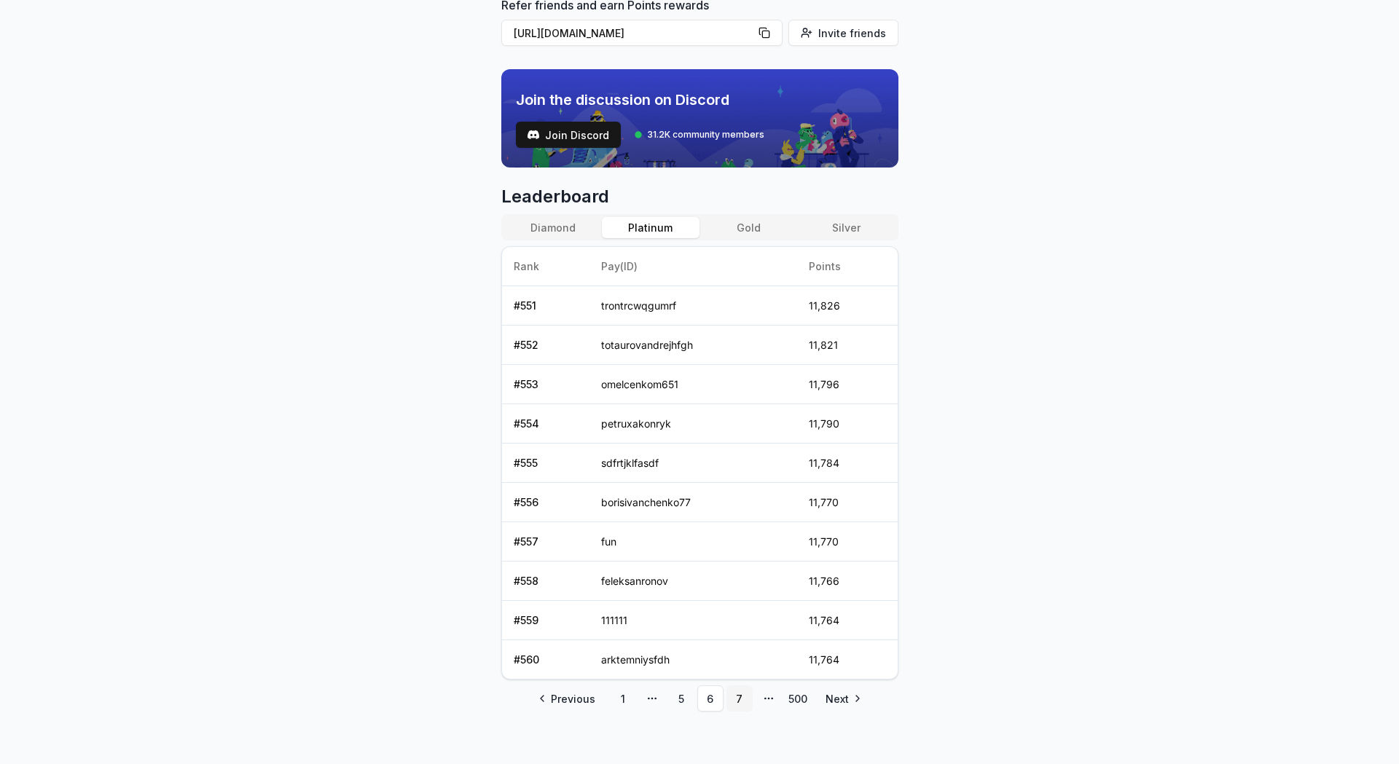
click at [743, 691] on link "7" at bounding box center [739, 699] width 26 height 26
click at [746, 691] on link "8" at bounding box center [739, 699] width 26 height 26
click at [739, 691] on link "9" at bounding box center [739, 699] width 26 height 26
click at [748, 697] on link "10" at bounding box center [739, 699] width 26 height 26
click at [744, 695] on link "11" at bounding box center [739, 699] width 26 height 26
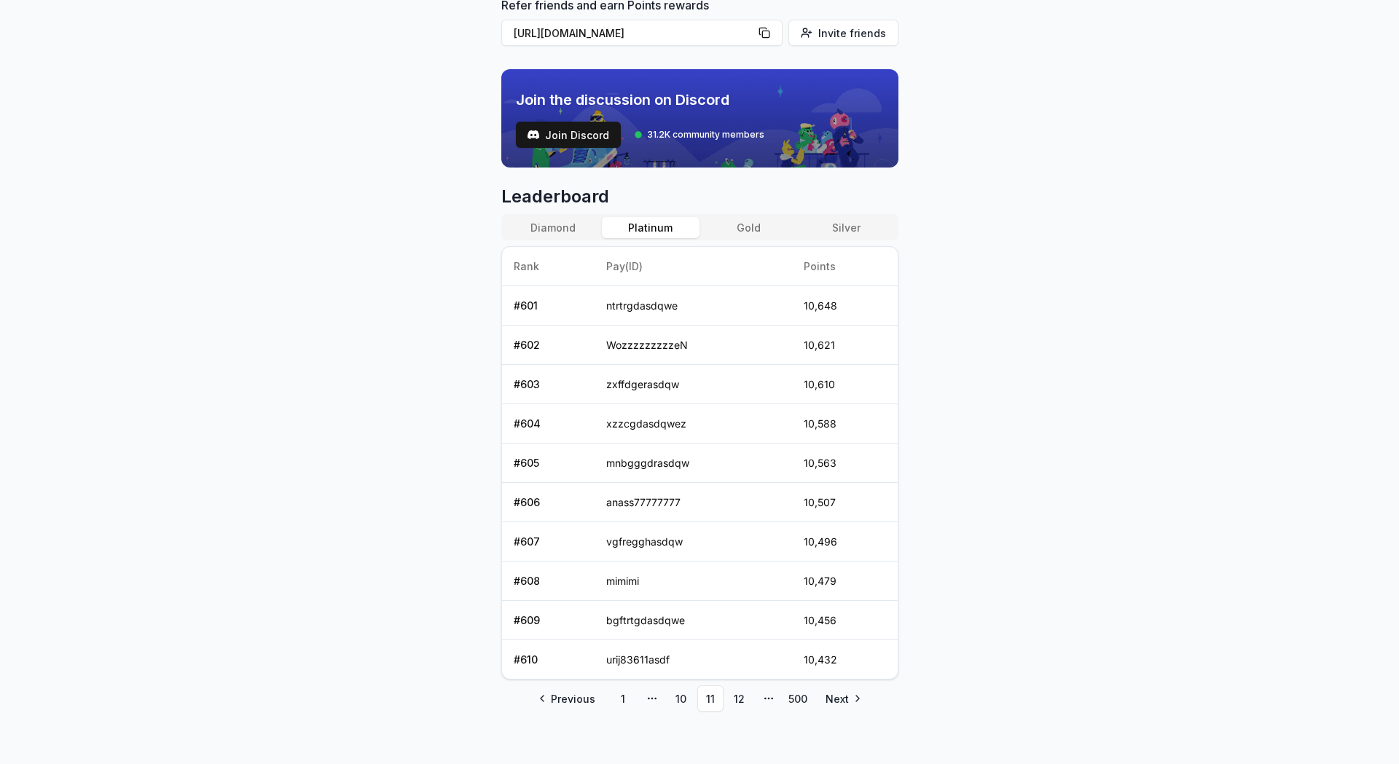
click at [744, 695] on link "12" at bounding box center [739, 699] width 26 height 26
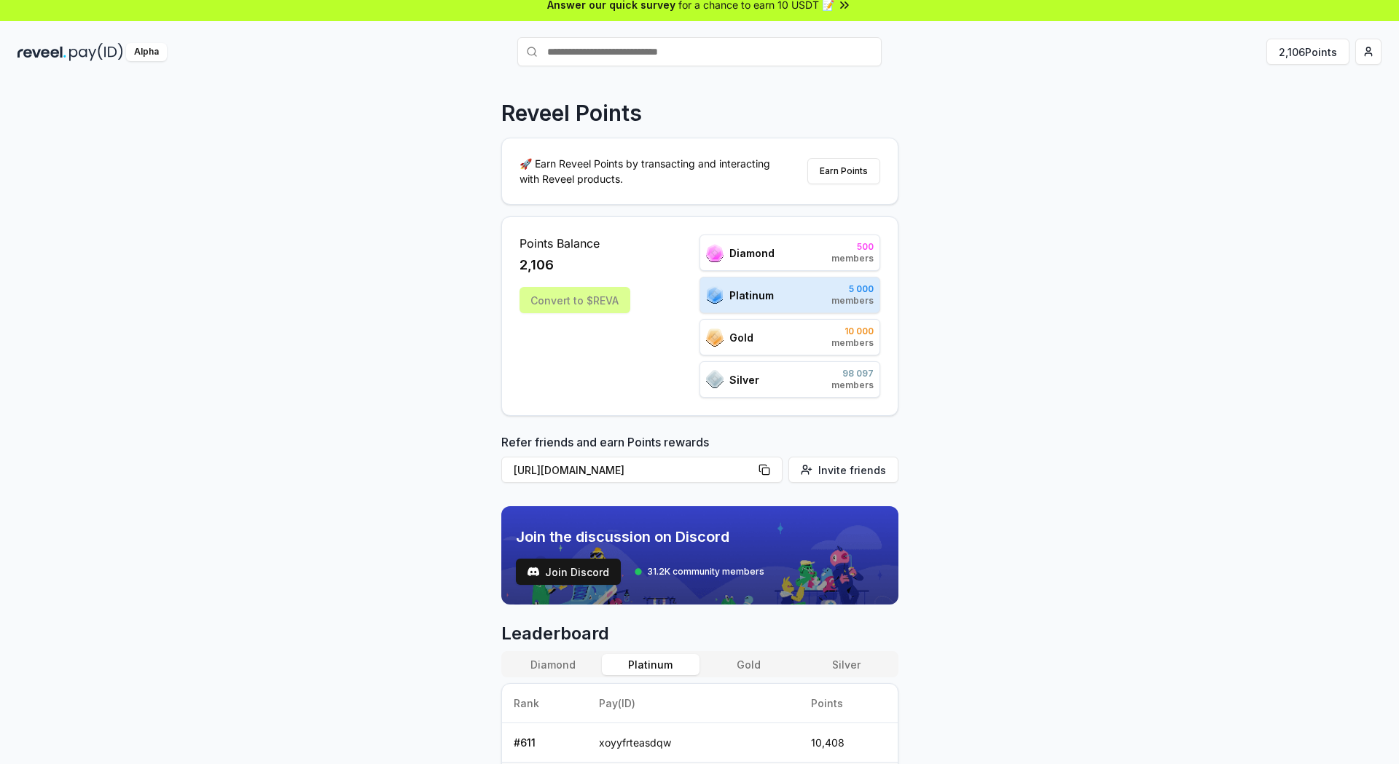
scroll to position [12, 0]
click at [864, 174] on button "Earn Points" at bounding box center [843, 171] width 73 height 26
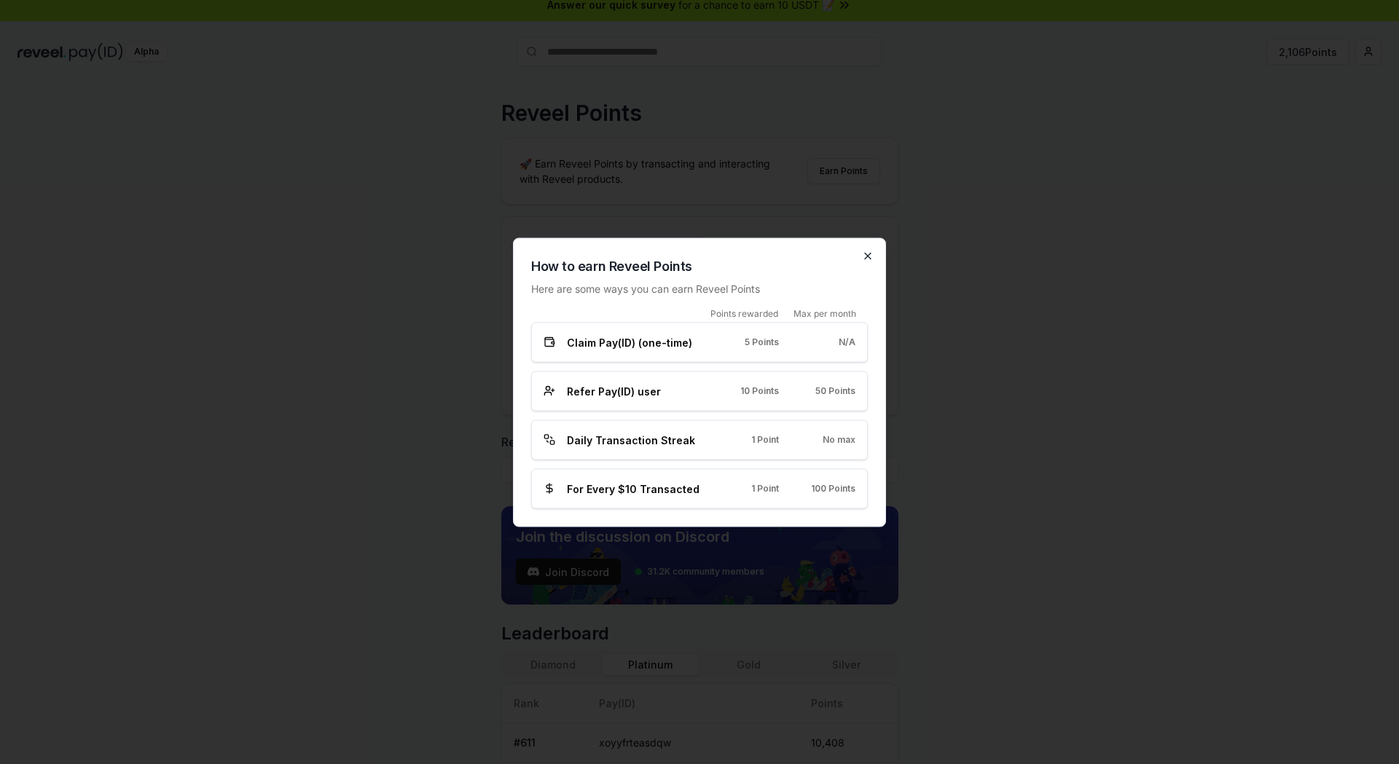
click at [863, 256] on icon "button" at bounding box center [868, 256] width 12 height 12
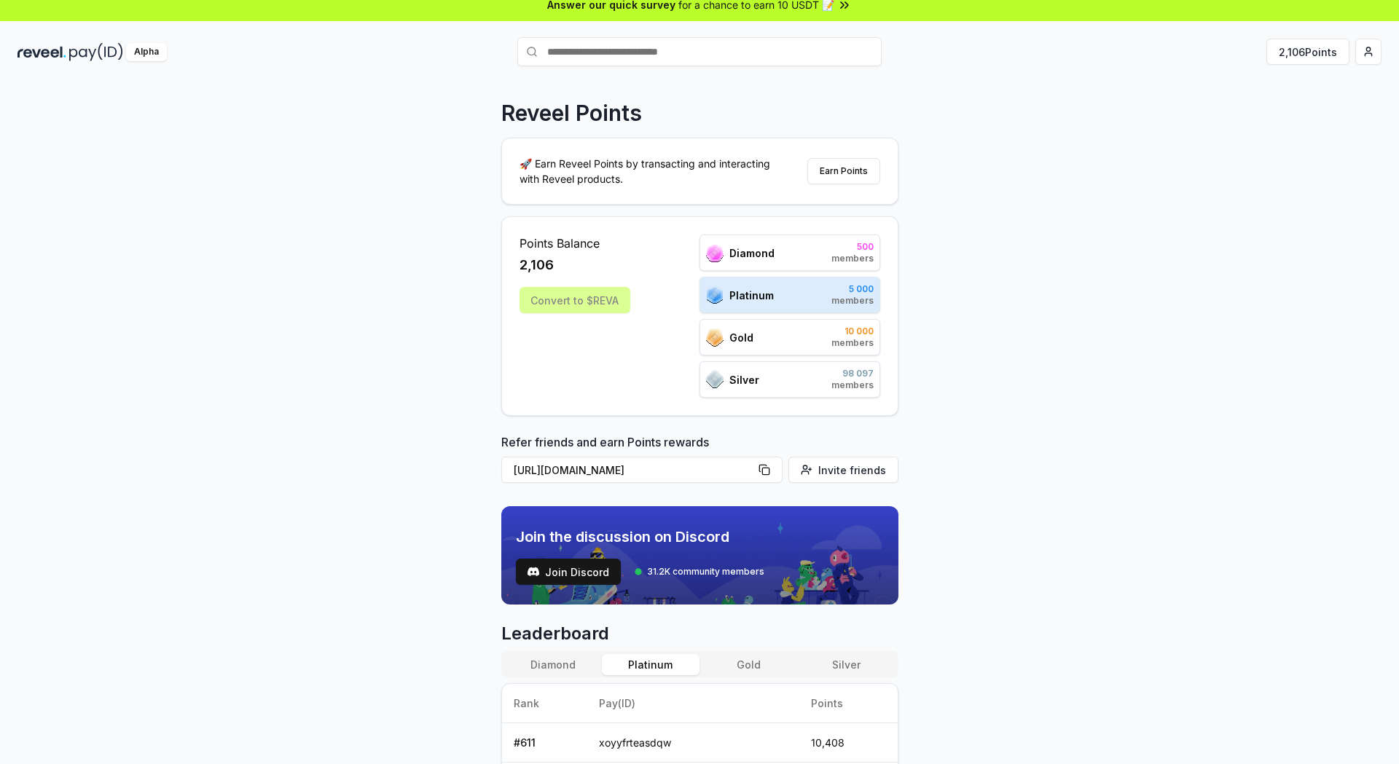
click at [847, 185] on div "🚀 Earn Reveel Points by transacting and interacting with Reveel products. Earn …" at bounding box center [700, 171] width 396 height 66
click at [849, 174] on button "Earn Points" at bounding box center [843, 171] width 73 height 26
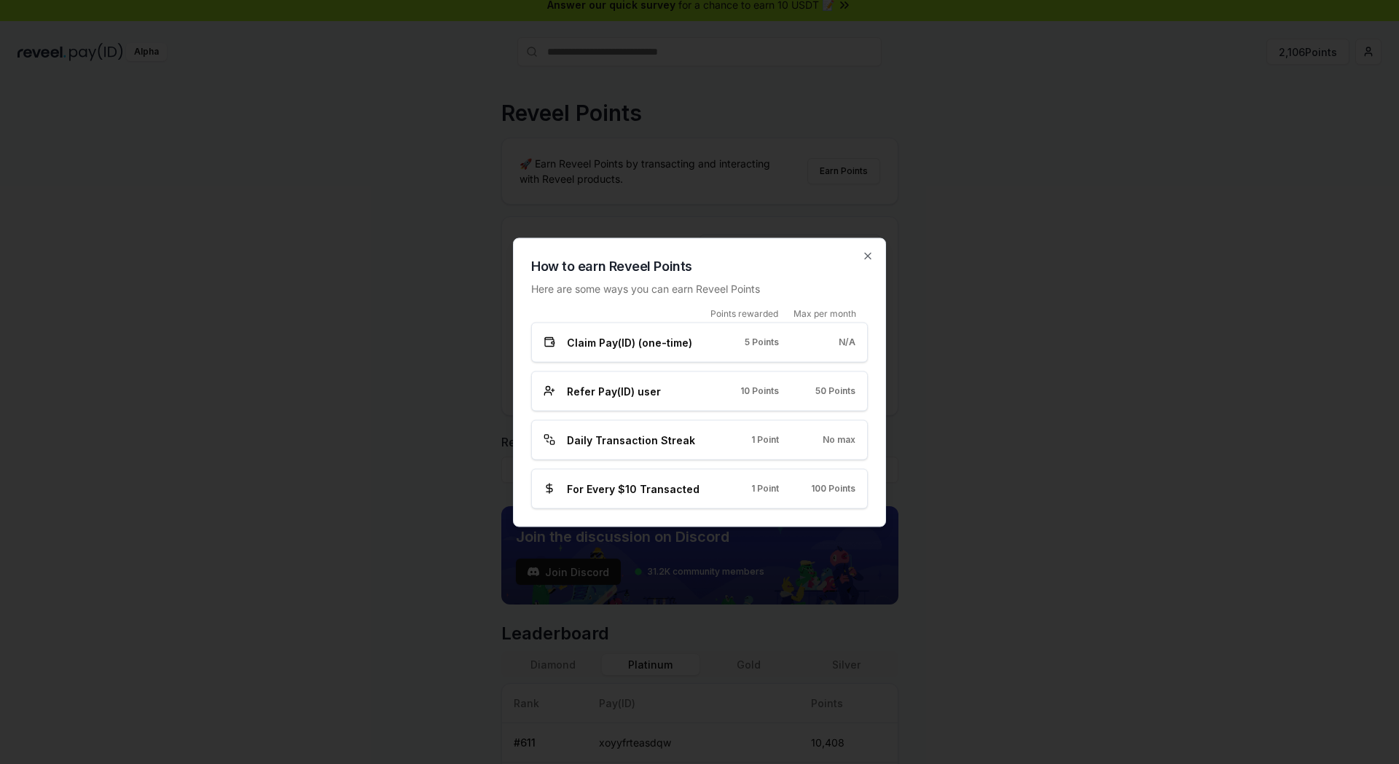
click at [866, 272] on h2 "How to earn Reveel Points" at bounding box center [699, 266] width 337 height 20
click at [868, 253] on icon "button" at bounding box center [868, 256] width 12 height 12
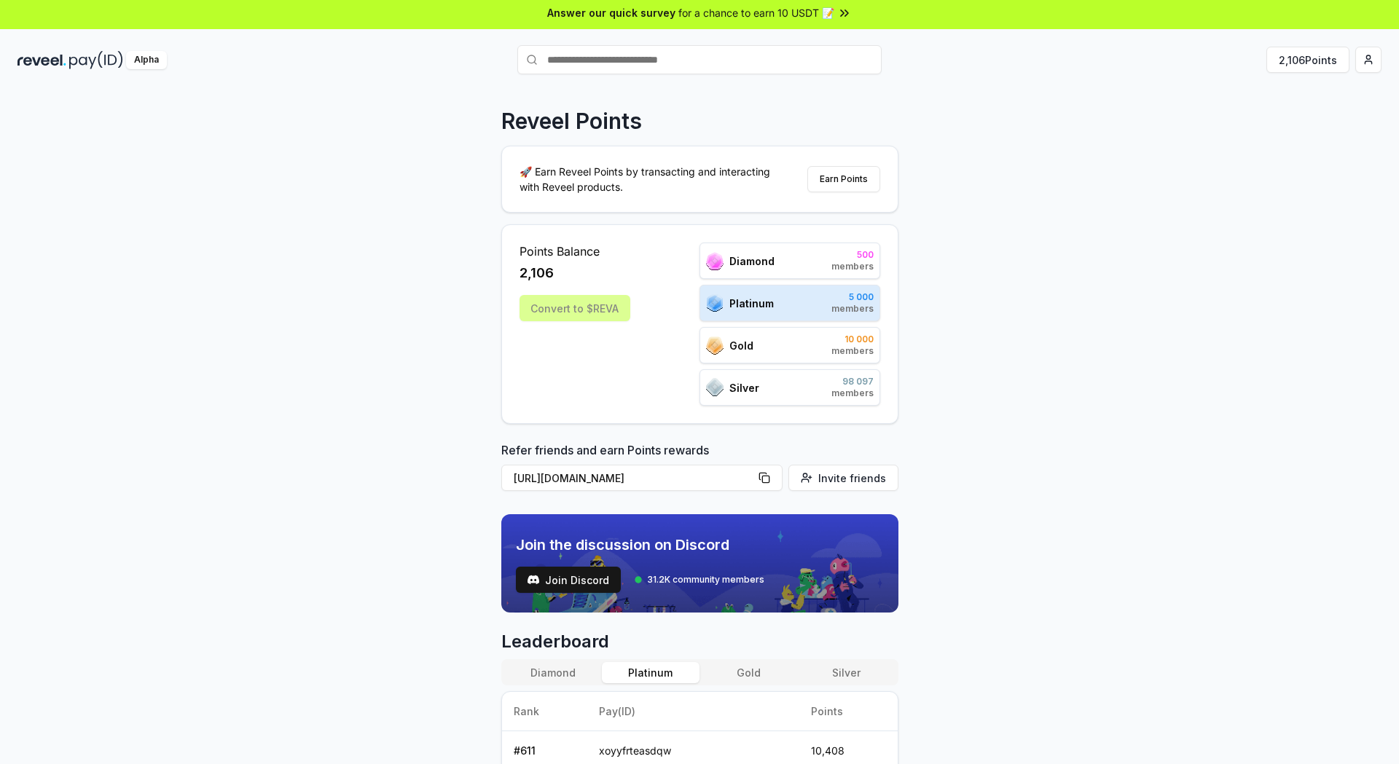
scroll to position [0, 0]
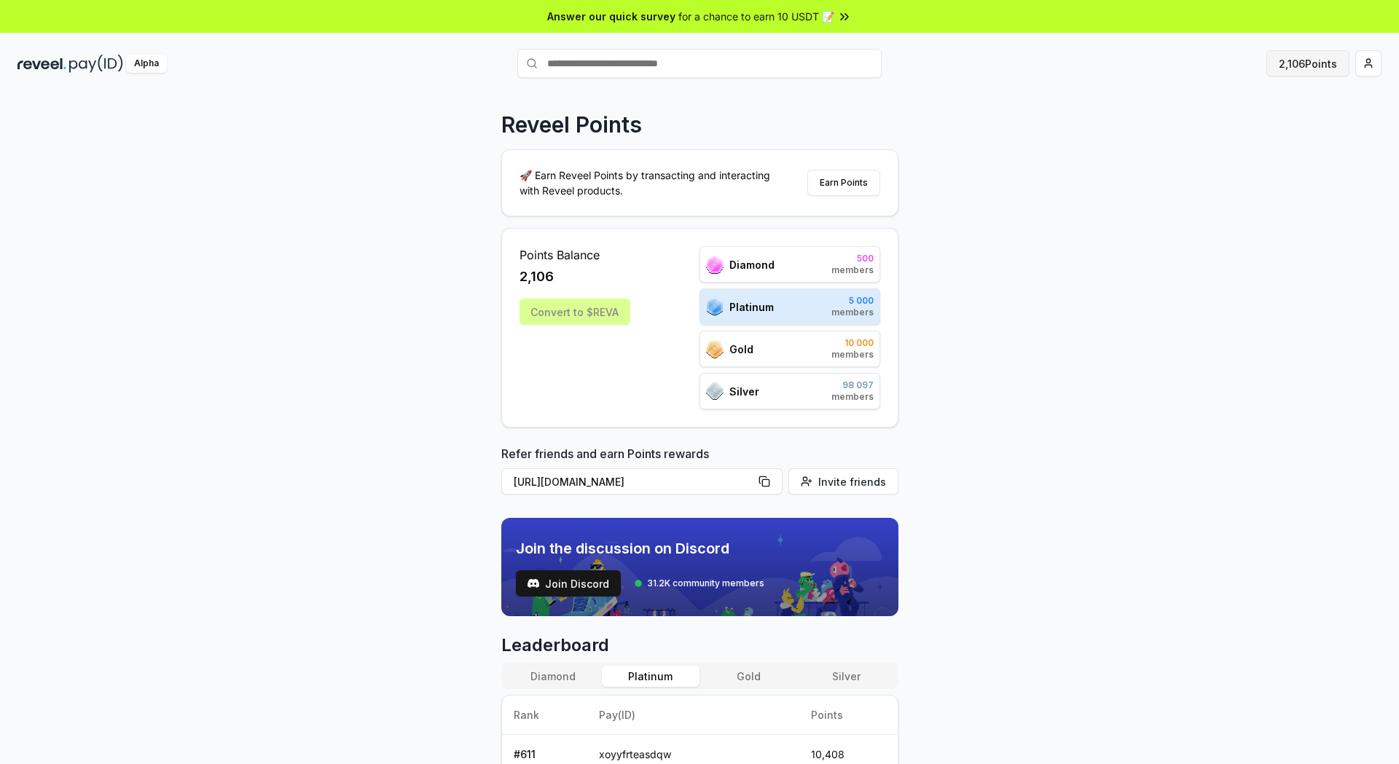
click at [1304, 70] on button "2,106 Points" at bounding box center [1307, 63] width 83 height 26
